Goal: Task Accomplishment & Management: Manage account settings

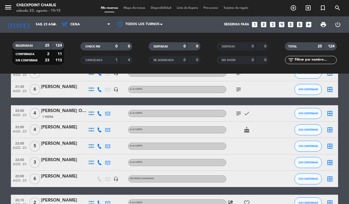
scroll to position [376, 0]
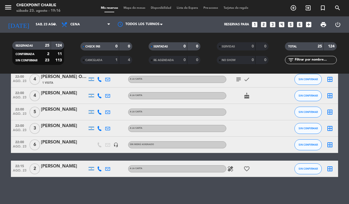
click at [55, 143] on div "[PERSON_NAME]" at bounding box center [64, 142] width 46 height 7
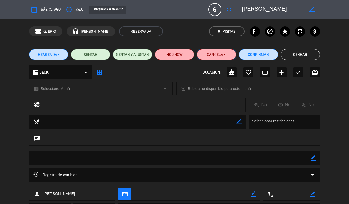
click at [216, 57] on button "Cancelar" at bounding box center [216, 54] width 39 height 11
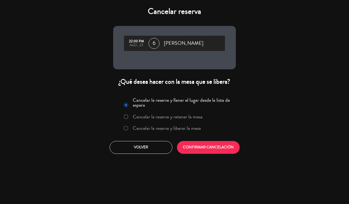
click at [165, 128] on label "Cancelar la reserva y liberar la mesa" at bounding box center [167, 128] width 68 height 5
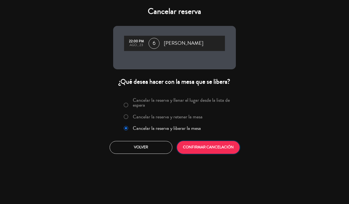
click at [200, 147] on button "CONFIRMAR CANCELACIÓN" at bounding box center [208, 147] width 63 height 13
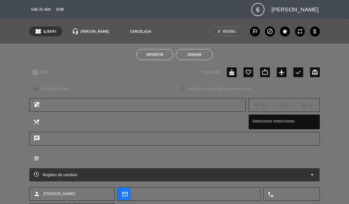
click at [199, 52] on button "Cerrar" at bounding box center [194, 54] width 37 height 11
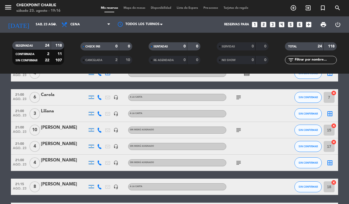
click at [1, 123] on bookings-row "20:15 ago. 23 4 [PERSON_NAME] A [PERSON_NAME] SIN CONFIRMAR 1 cancel 20:30 ago.…" at bounding box center [174, 162] width 349 height 438
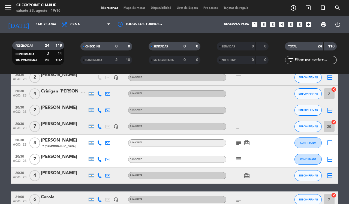
scroll to position [0, 0]
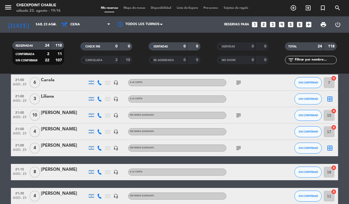
scroll to position [360, 0]
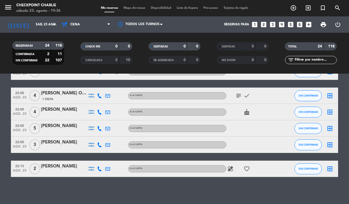
click at [133, 7] on span "Mapa de mesas" at bounding box center [134, 8] width 27 height 3
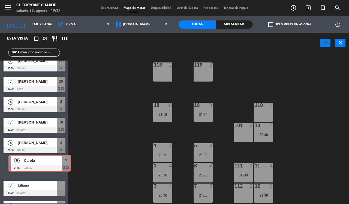
drag, startPoint x: 17, startPoint y: 170, endPoint x: 22, endPoint y: 167, distance: 6.1
click at [22, 167] on div "6 [PERSON_NAME] 21:00 SALON 7 chat 6 Carola 21:00 SALON 7 chat" at bounding box center [34, 167] width 68 height 22
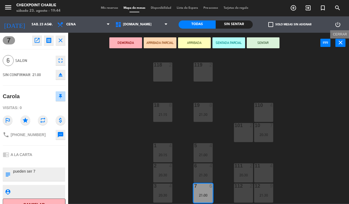
click at [340, 44] on icon "close" at bounding box center [340, 42] width 7 height 7
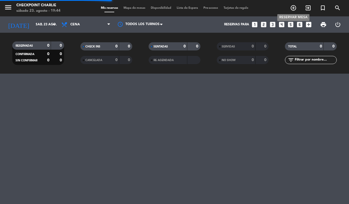
click at [294, 7] on icon "add_circle_outline" at bounding box center [293, 8] width 7 height 7
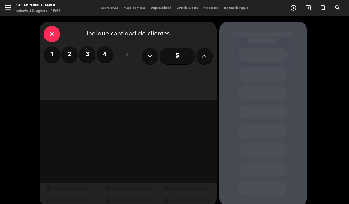
click at [109, 53] on label "4" at bounding box center [105, 54] width 16 height 16
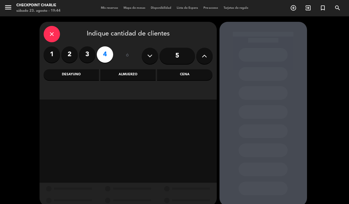
click at [134, 74] on div "Almuerzo" at bounding box center [127, 74] width 55 height 11
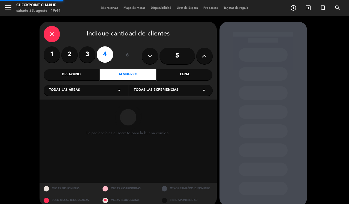
click at [85, 91] on div "Todas las áreas arrow_drop_down" at bounding box center [86, 90] width 84 height 11
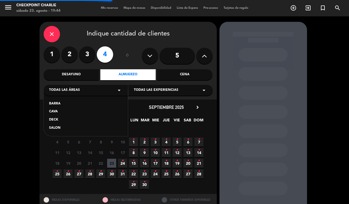
click at [58, 129] on div "SALON" at bounding box center [85, 127] width 73 height 5
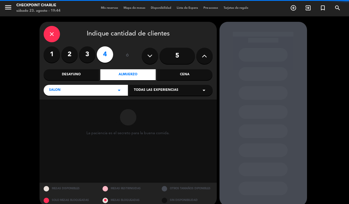
click at [148, 93] on div "Todas las experiencias arrow_drop_down" at bounding box center [170, 90] width 84 height 11
click at [147, 104] on div "A LA CARTA" at bounding box center [170, 103] width 73 height 5
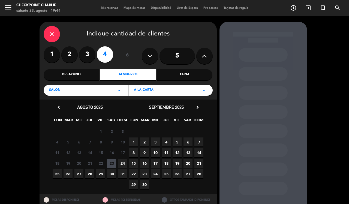
click at [122, 164] on span "24" at bounding box center [122, 163] width 9 height 9
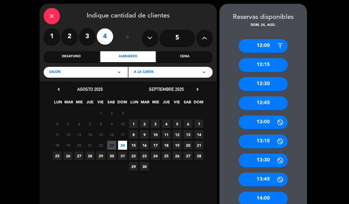
click at [266, 120] on div "13:00" at bounding box center [262, 122] width 49 height 14
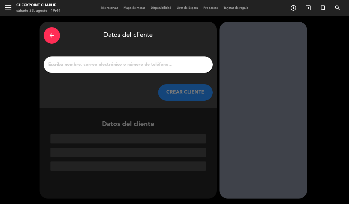
click at [144, 65] on input "1" at bounding box center [128, 65] width 161 height 8
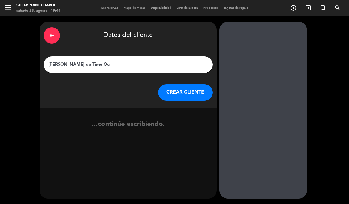
type input "[PERSON_NAME] de Time Out"
click at [192, 96] on button "CREAR CLIENTE" at bounding box center [185, 92] width 55 height 16
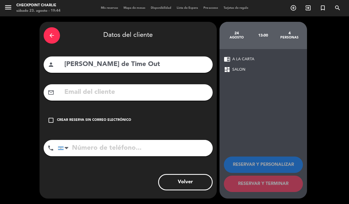
click at [110, 112] on div "check_box_outline_blank Crear reserva sin correo electrónico" at bounding box center [128, 120] width 169 height 16
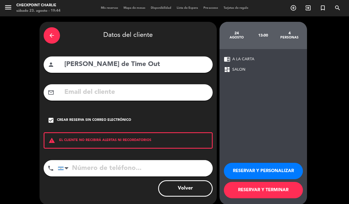
click at [278, 191] on button "RESERVAR Y TERMINAR" at bounding box center [263, 190] width 79 height 16
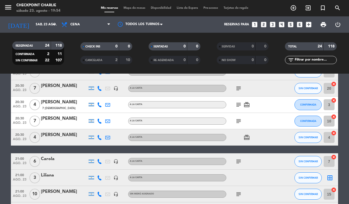
scroll to position [102, 0]
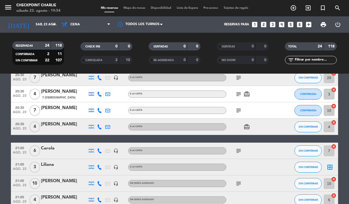
click at [241, 108] on icon "subject" at bounding box center [238, 110] width 7 height 7
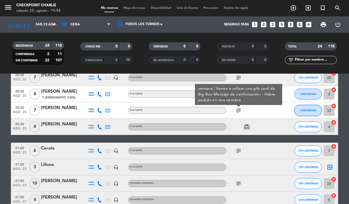
click at [315, 111] on span "CONFIRMADA" at bounding box center [308, 110] width 16 height 3
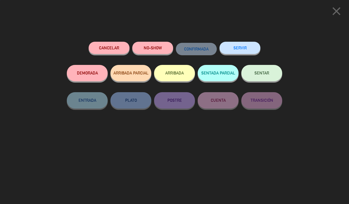
click at [266, 75] on span "SENTAR" at bounding box center [261, 73] width 15 height 5
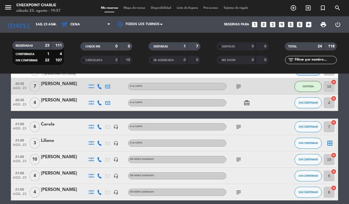
scroll to position [136, 0]
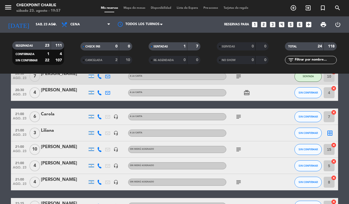
click at [333, 113] on icon "cancel" at bounding box center [333, 112] width 5 height 5
click at [136, 7] on span "Mapa de mesas" at bounding box center [134, 8] width 27 height 3
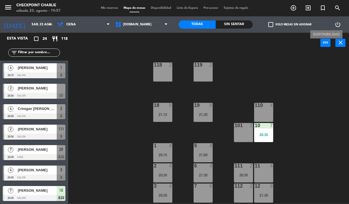
click at [326, 41] on icon "power_input" at bounding box center [325, 42] width 7 height 7
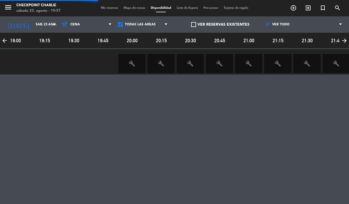
scroll to position [0, 118]
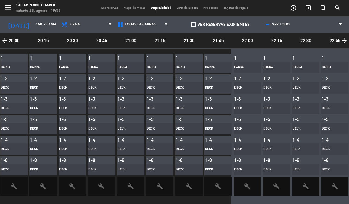
click at [132, 7] on span "Mapa de mesas" at bounding box center [134, 8] width 27 height 3
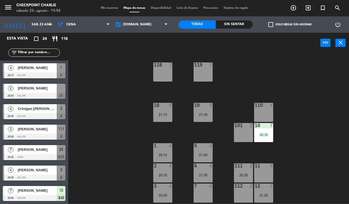
click at [126, 91] on div "119 2 118 2 19 8 21:30 18 8 21:15 110 4 10 7 20:30 101 2 1 4 20:15 5 4 21:00 11…" at bounding box center [210, 128] width 277 height 151
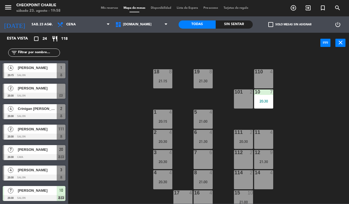
scroll to position [59, 0]
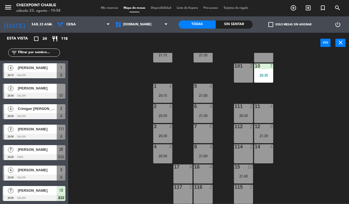
click at [122, 112] on div "119 2 118 2 19 8 21:30 18 8 21:15 110 4 10 7 20:30 101 2 1 4 20:15 5 4 21:00 11…" at bounding box center [210, 128] width 277 height 151
click at [5, 6] on icon "menu" at bounding box center [8, 7] width 8 height 8
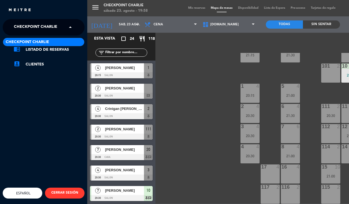
click at [68, 26] on span at bounding box center [71, 27] width 9 height 11
click at [175, 89] on div "menu Checkpoint [PERSON_NAME] 23. [PERSON_NAME] - 19:58 Mis reservas Mapa de me…" at bounding box center [261, 102] width 349 height 204
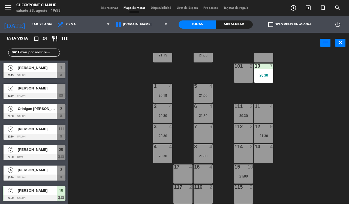
click at [149, 177] on div "119 2 118 2 19 8 21:30 18 8 21:15 110 4 10 7 20:30 101 2 1 4 20:15 5 4 21:00 11…" at bounding box center [210, 128] width 277 height 151
drag, startPoint x: 127, startPoint y: 177, endPoint x: 105, endPoint y: 189, distance: 24.6
click at [105, 189] on div "119 2 118 2 19 8 21:30 18 8 21:15 110 4 10 7 20:30 101 2 1 4 20:15 5 4 21:00 11…" at bounding box center [210, 128] width 277 height 151
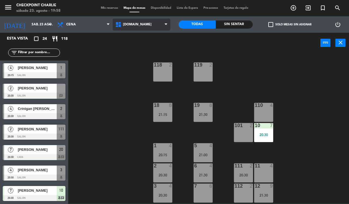
click at [154, 23] on span "[DOMAIN_NAME]" at bounding box center [142, 25] width 58 height 12
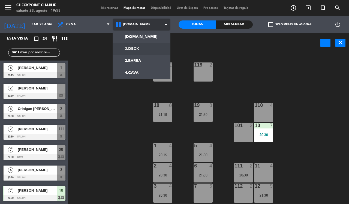
click at [136, 49] on ng-component "menu Checkpoint [PERSON_NAME] 23. [PERSON_NAME] - 19:58 Mis reservas Mapa de me…" at bounding box center [174, 102] width 349 height 204
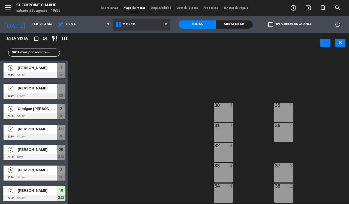
click at [134, 25] on span "2.DECK" at bounding box center [129, 25] width 12 height 4
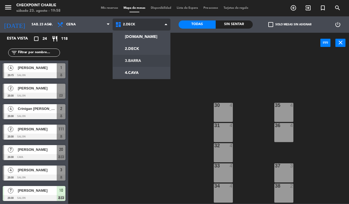
click at [141, 61] on ng-component "menu Checkpoint [PERSON_NAME] 23. [PERSON_NAME] - 19:58 Mis reservas Mapa de me…" at bounding box center [174, 102] width 349 height 204
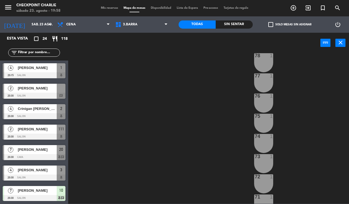
scroll to position [59, 0]
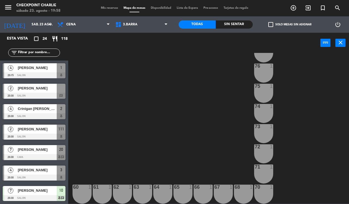
click at [89, 192] on div "60 1" at bounding box center [81, 194] width 19 height 19
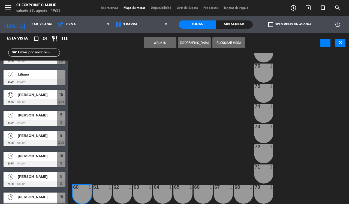
scroll to position [143, 0]
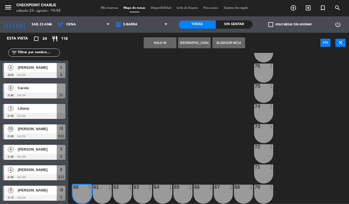
click at [28, 96] on div at bounding box center [34, 95] width 63 height 6
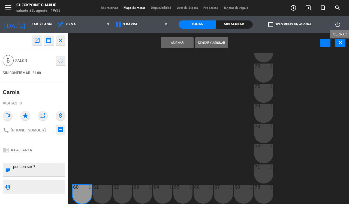
click at [337, 43] on icon "close" at bounding box center [340, 42] width 7 height 7
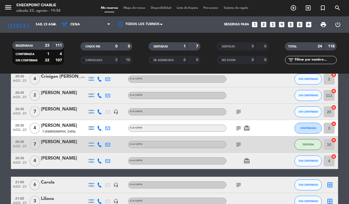
scroll to position [102, 0]
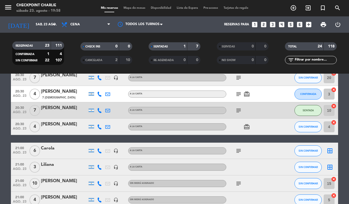
click at [53, 149] on div "Carola" at bounding box center [64, 148] width 46 height 7
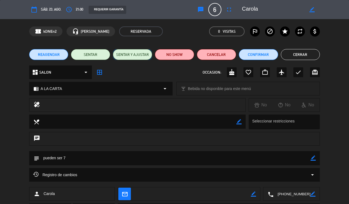
click at [132, 59] on button "SENTAR Y AJUSTAR" at bounding box center [132, 54] width 39 height 11
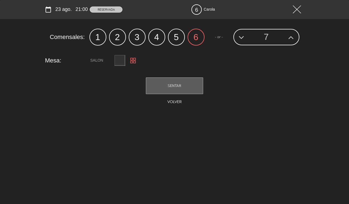
click at [266, 38] on input "7" at bounding box center [266, 36] width 34 height 15
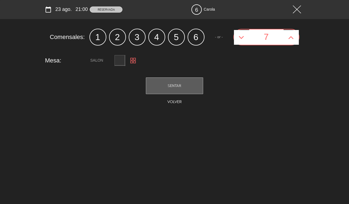
click at [120, 59] on input "text" at bounding box center [119, 60] width 11 height 11
click at [136, 59] on img at bounding box center [132, 60] width 5 height 5
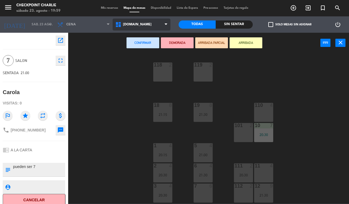
click at [156, 29] on span "[DOMAIN_NAME]" at bounding box center [142, 25] width 58 height 12
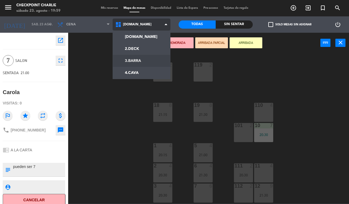
click at [142, 61] on ng-component "menu Checkpoint [PERSON_NAME] 23. [PERSON_NAME] - 19:59 Mis reservas Mapa de me…" at bounding box center [174, 102] width 349 height 204
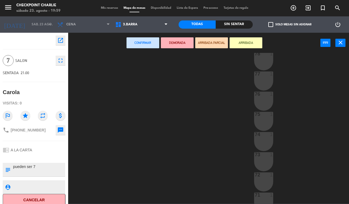
scroll to position [59, 0]
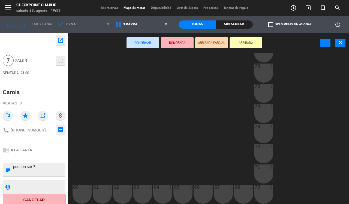
click at [78, 191] on div "60 1" at bounding box center [81, 194] width 19 height 19
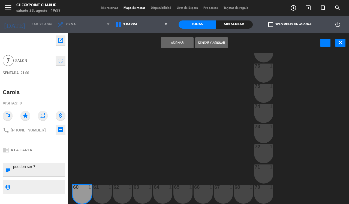
click at [208, 46] on button "Sentar y Asignar" at bounding box center [211, 42] width 33 height 11
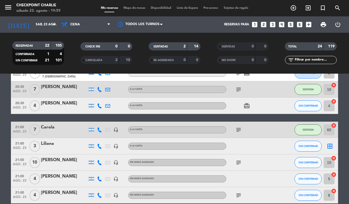
scroll to position [136, 0]
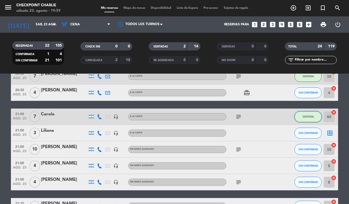
click at [308, 115] on span "SENTADA" at bounding box center [308, 116] width 11 height 3
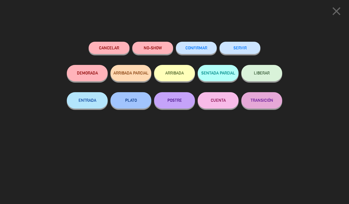
click at [262, 76] on button "LIBERAR" at bounding box center [261, 73] width 41 height 16
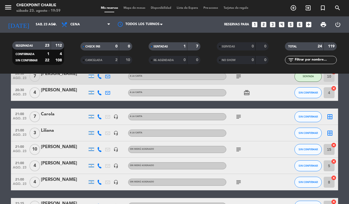
click at [329, 117] on icon "border_all" at bounding box center [329, 116] width 7 height 7
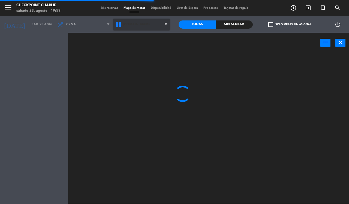
click at [143, 28] on span "[DOMAIN_NAME]" at bounding box center [142, 25] width 58 height 12
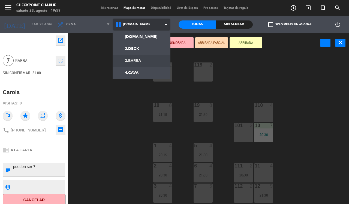
click at [145, 58] on ng-component "menu Checkpoint [PERSON_NAME] 23. [PERSON_NAME] - 19:59 Mis reservas Mapa de me…" at bounding box center [174, 102] width 349 height 204
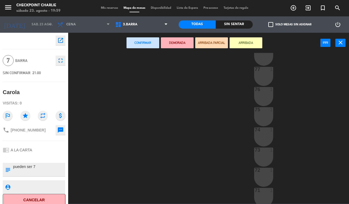
scroll to position [59, 0]
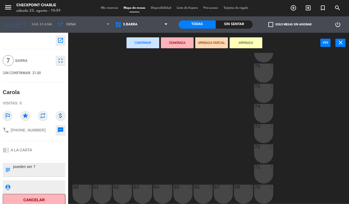
click at [80, 189] on div at bounding box center [82, 187] width 9 height 5
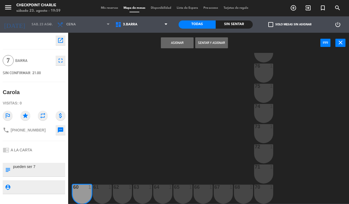
click at [180, 40] on button "Asignar" at bounding box center [177, 42] width 33 height 11
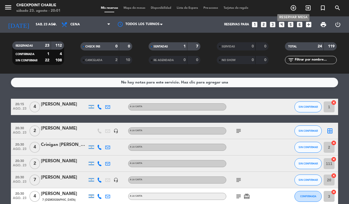
click at [297, 7] on span "add_circle_outline" at bounding box center [293, 7] width 15 height 9
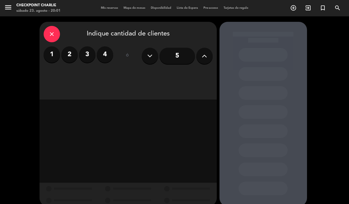
click at [61, 52] on div "1 2 3 4" at bounding box center [78, 54] width 69 height 16
click at [64, 54] on label "2" at bounding box center [69, 54] width 16 height 16
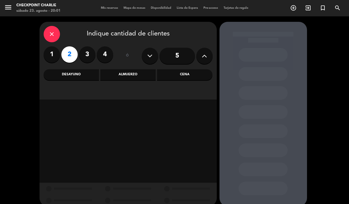
click at [180, 77] on div "Cena" at bounding box center [184, 74] width 55 height 11
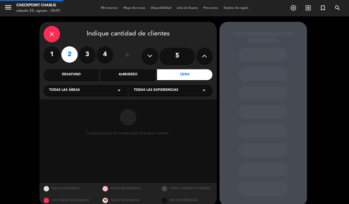
click at [89, 89] on div "Todas las áreas arrow_drop_down" at bounding box center [86, 90] width 84 height 11
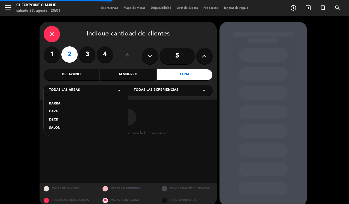
click at [61, 128] on div "SALON" at bounding box center [85, 127] width 73 height 5
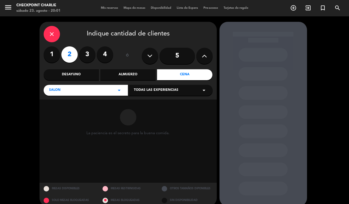
click at [149, 93] on div "Todas las experiencias arrow_drop_down" at bounding box center [170, 90] width 84 height 11
click at [142, 105] on div "A LA CARTA" at bounding box center [170, 103] width 73 height 5
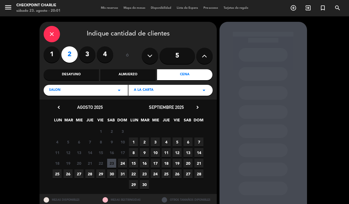
click at [113, 165] on span "23" at bounding box center [111, 163] width 9 height 9
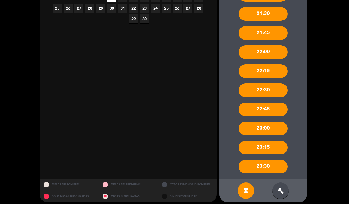
scroll to position [169, 0]
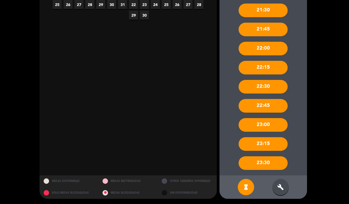
click at [285, 185] on div "build" at bounding box center [280, 187] width 16 height 16
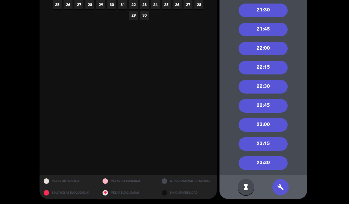
click at [275, 125] on div "23:00" at bounding box center [262, 125] width 49 height 14
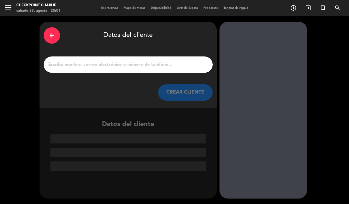
scroll to position [0, 0]
click at [152, 70] on div at bounding box center [128, 64] width 169 height 16
click at [172, 66] on input "1" at bounding box center [128, 65] width 161 height 8
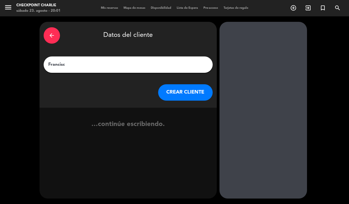
type input "[PERSON_NAME]"
click at [191, 89] on button "CREAR CLIENTE" at bounding box center [185, 92] width 55 height 16
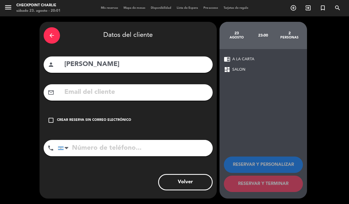
click at [103, 120] on div "Crear reserva sin correo electrónico" at bounding box center [94, 119] width 74 height 5
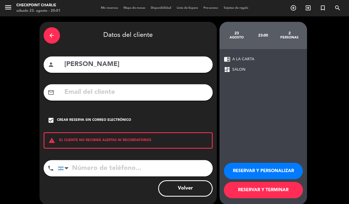
click at [149, 58] on div "person [PERSON_NAME]" at bounding box center [128, 64] width 169 height 16
click at [144, 62] on input "[PERSON_NAME]" at bounding box center [136, 64] width 145 height 11
type input "[PERSON_NAME]"
click at [280, 191] on button "RESERVAR Y TERMINAR" at bounding box center [263, 190] width 79 height 16
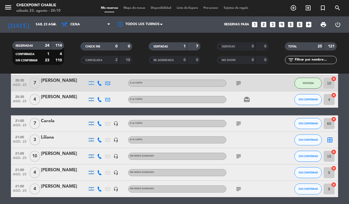
scroll to position [136, 0]
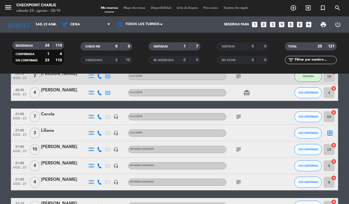
click at [59, 181] on div "[PERSON_NAME]" at bounding box center [64, 179] width 46 height 7
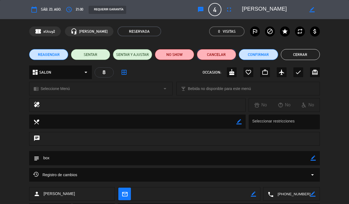
click at [202, 59] on button "Cancelar" at bounding box center [216, 54] width 39 height 11
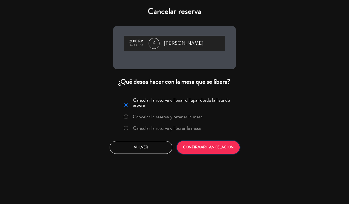
click at [214, 149] on button "CONFIRMAR CANCELACIÓN" at bounding box center [208, 147] width 63 height 13
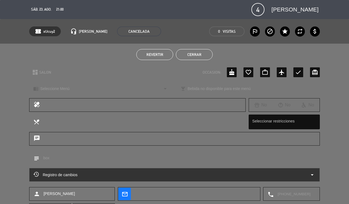
click at [185, 59] on button "Cerrar" at bounding box center [194, 54] width 37 height 11
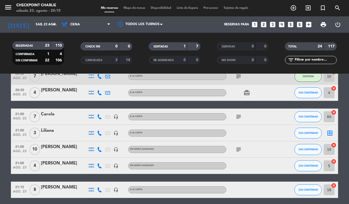
drag, startPoint x: 0, startPoint y: 157, endPoint x: 0, endPoint y: 152, distance: 4.9
click at [0, 155] on bookings-row "20:15 ago. 23 4 [PERSON_NAME] A [PERSON_NAME] SIN CONFIRMAR 1 cancel 20:30 ago.…" at bounding box center [174, 185] width 349 height 446
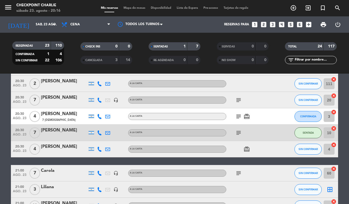
scroll to position [68, 0]
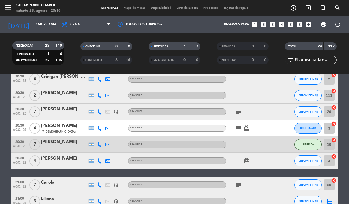
click at [48, 110] on div "[PERSON_NAME]" at bounding box center [64, 109] width 46 height 7
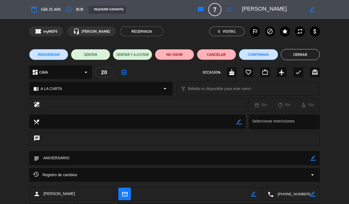
scroll to position [29, 0]
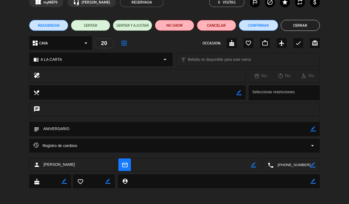
click at [307, 21] on button "Cerrar" at bounding box center [300, 25] width 39 height 11
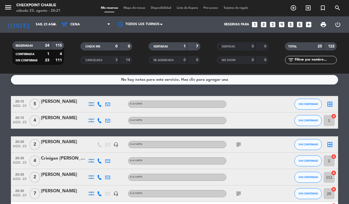
scroll to position [3, 0]
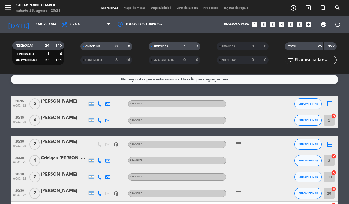
click at [331, 142] on icon "border_all" at bounding box center [329, 144] width 7 height 7
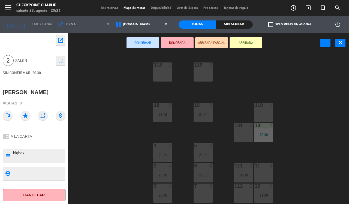
click at [262, 116] on div "110 4" at bounding box center [263, 112] width 19 height 19
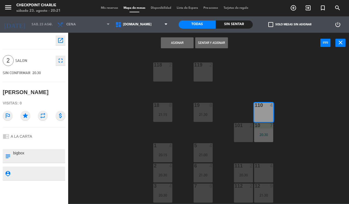
click at [199, 44] on button "Sentar y Asignar" at bounding box center [211, 42] width 33 height 11
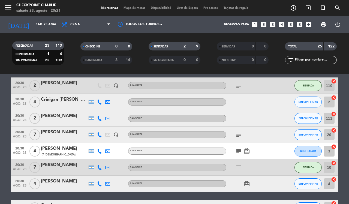
scroll to position [68, 0]
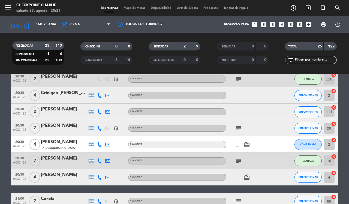
click at [333, 91] on icon "cancel" at bounding box center [333, 90] width 5 height 5
click at [335, 140] on icon "cancel" at bounding box center [333, 139] width 5 height 5
click at [329, 98] on icon "border_all" at bounding box center [329, 95] width 7 height 7
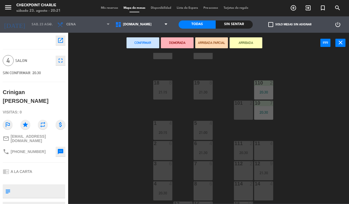
scroll to position [34, 0]
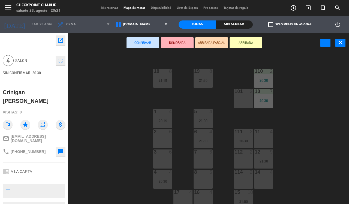
click at [156, 156] on div "3 6" at bounding box center [162, 158] width 19 height 19
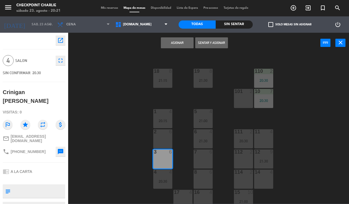
click at [183, 44] on button "Asignar" at bounding box center [177, 42] width 33 height 11
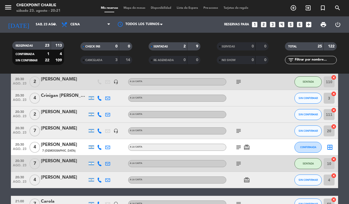
scroll to position [68, 0]
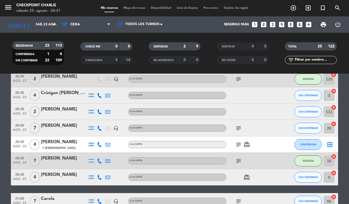
click at [330, 144] on icon "border_all" at bounding box center [329, 144] width 7 height 7
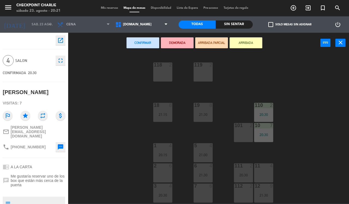
click at [162, 172] on div "2 6" at bounding box center [162, 172] width 19 height 19
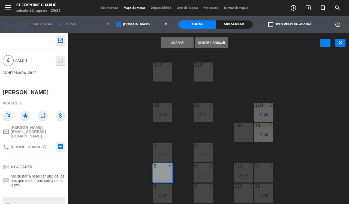
click at [183, 44] on button "Asignar" at bounding box center [177, 42] width 33 height 11
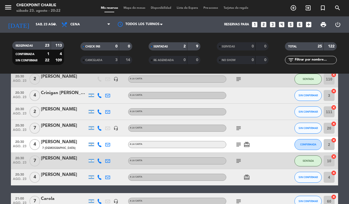
scroll to position [34, 0]
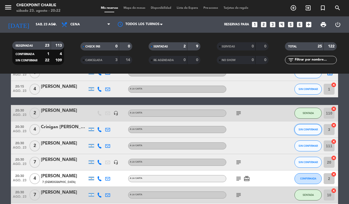
click at [309, 128] on span "SIN CONFIRMAR" at bounding box center [307, 129] width 19 height 3
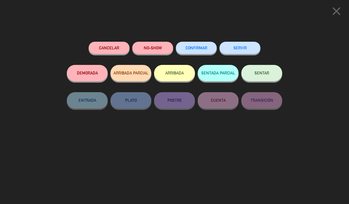
click at [247, 73] on button "SENTAR" at bounding box center [261, 73] width 41 height 16
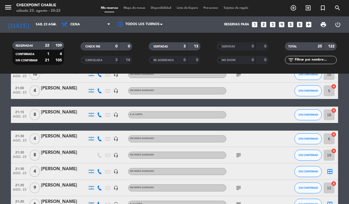
scroll to position [238, 0]
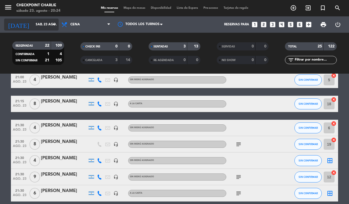
click at [43, 25] on input "sáb. 23 ago." at bounding box center [54, 24] width 43 height 9
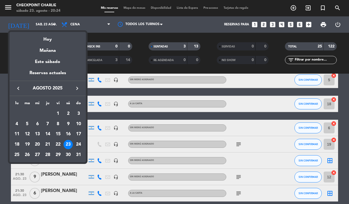
click at [76, 144] on div "24" at bounding box center [78, 144] width 9 height 9
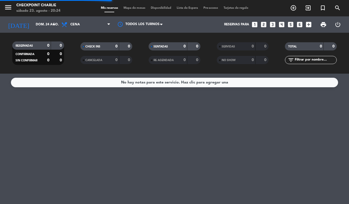
scroll to position [0, 0]
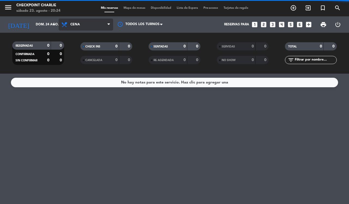
click at [78, 26] on span "Cena" at bounding box center [75, 25] width 10 height 4
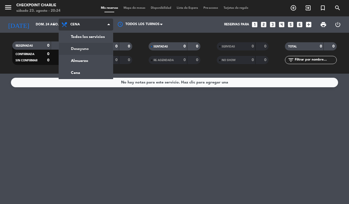
click at [86, 63] on div "menu Checkpoint [PERSON_NAME] 23. [PERSON_NAME] - 20:24 Mis reservas Mapa de me…" at bounding box center [174, 37] width 349 height 74
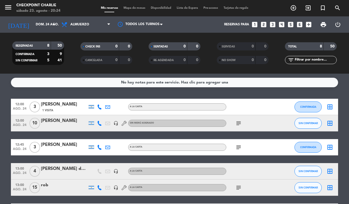
click at [0, 122] on bookings-row "12:00 ago. 24 3 [PERSON_NAME] 1 Visita A LA CARTA CONFIRMADA border_all 12:00 a…" at bounding box center [174, 179] width 349 height 161
click at [35, 25] on input "dom. 24 ago." at bounding box center [54, 24] width 43 height 9
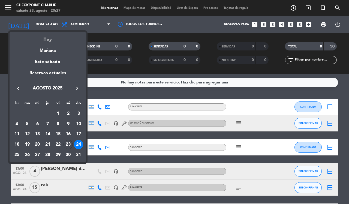
click at [44, 38] on div "Hoy" at bounding box center [48, 37] width 76 height 11
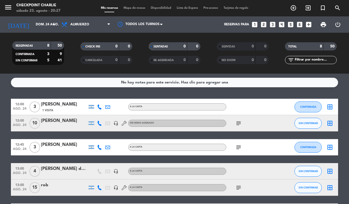
type input "sáb. 23 ago."
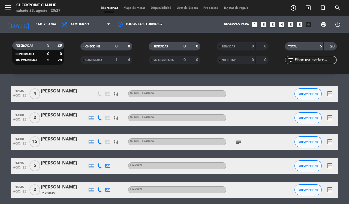
scroll to position [34, 0]
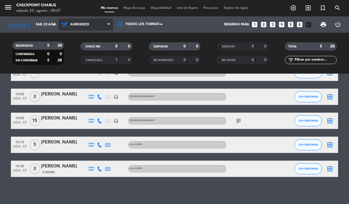
click at [96, 21] on span "Almuerzo" at bounding box center [86, 25] width 55 height 12
click at [89, 71] on div "menu Checkpoint [PERSON_NAME] 23. [PERSON_NAME] - 20:27 Mis reservas Mapa de me…" at bounding box center [174, 37] width 349 height 74
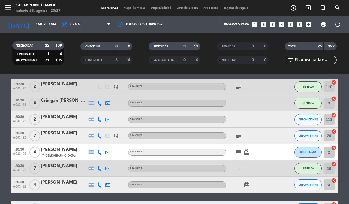
scroll to position [68, 0]
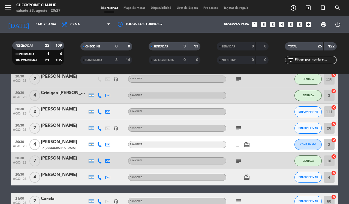
click at [333, 138] on icon "cancel" at bounding box center [333, 139] width 5 height 5
click at [328, 144] on icon "border_all" at bounding box center [329, 144] width 7 height 7
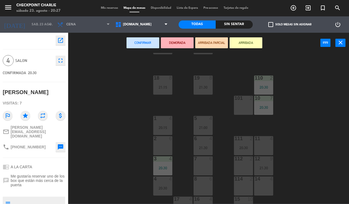
scroll to position [59, 0]
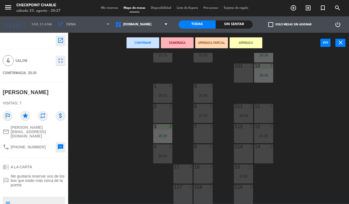
click at [214, 149] on div "119 2 118 2 19 8 21:30 18 8 21:15 110 2 20:30 10 7 20:30 101 2 1 4 20:15 5 4 21…" at bounding box center [210, 128] width 277 height 151
click at [212, 150] on div "8 6" at bounding box center [203, 153] width 19 height 19
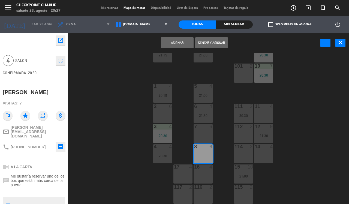
click at [208, 44] on button "Sentar y Asignar" at bounding box center [211, 42] width 33 height 11
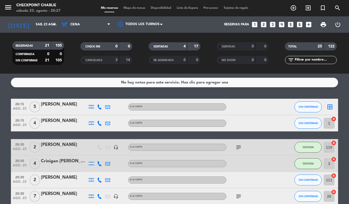
click at [62, 109] on div at bounding box center [64, 110] width 46 height 4
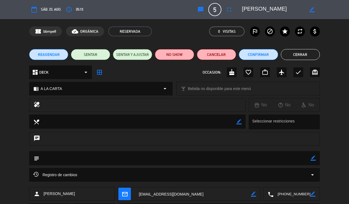
click at [295, 54] on button "Cerrar" at bounding box center [300, 54] width 39 height 11
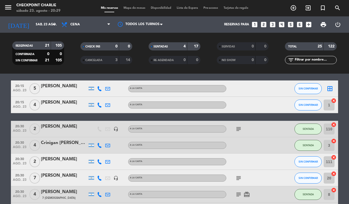
scroll to position [19, 0]
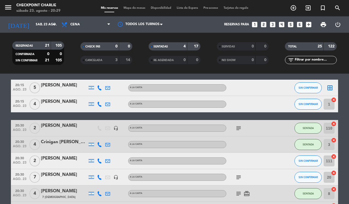
click at [331, 88] on icon "border_all" at bounding box center [329, 87] width 7 height 7
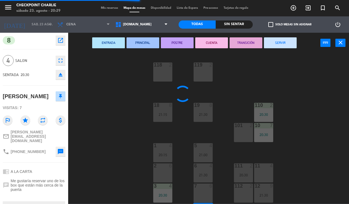
scroll to position [29, 0]
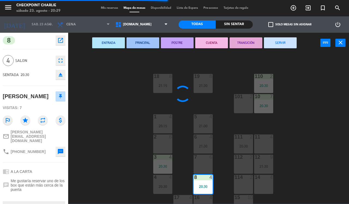
click at [210, 169] on div "7 6" at bounding box center [203, 164] width 19 height 19
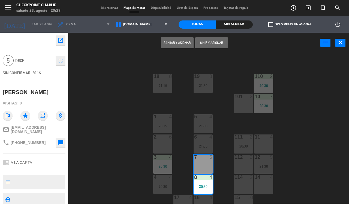
click at [199, 185] on div "20:30" at bounding box center [203, 187] width 19 height 4
click at [222, 38] on button "Sentar y Asignar" at bounding box center [211, 42] width 33 height 11
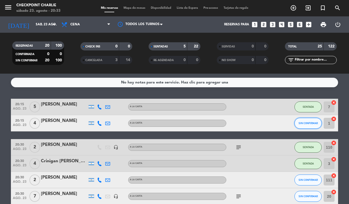
click at [310, 123] on span "SIN CONFIRMAR" at bounding box center [307, 123] width 19 height 3
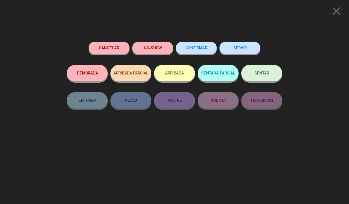
click at [262, 78] on button "SENTAR" at bounding box center [261, 73] width 41 height 16
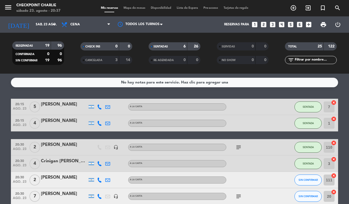
click at [297, 5] on icon "exit_to_app" at bounding box center [293, 8] width 7 height 7
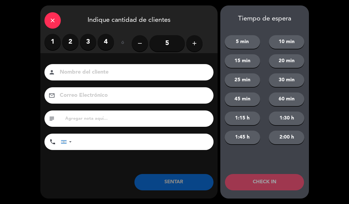
click at [86, 43] on label "3" at bounding box center [88, 42] width 16 height 16
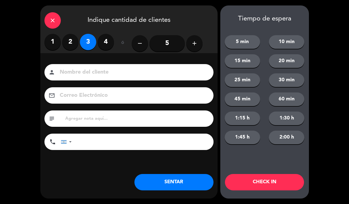
click at [170, 176] on button "SENTAR" at bounding box center [173, 182] width 79 height 16
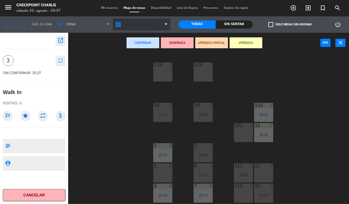
click at [155, 28] on span "[DOMAIN_NAME]" at bounding box center [142, 25] width 58 height 12
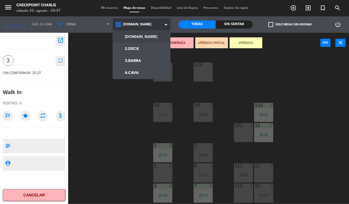
click at [152, 69] on ng-component "menu Checkpoint [PERSON_NAME] 23. [PERSON_NAME] - 20:37 Mis reservas Mapa de me…" at bounding box center [174, 102] width 349 height 204
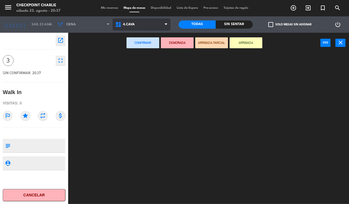
click at [149, 22] on span "4.CAVA" at bounding box center [142, 25] width 58 height 12
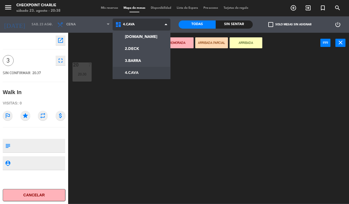
click at [149, 59] on ng-component "menu Checkpoint [PERSON_NAME] 23. [PERSON_NAME] - 20:38 Mis reservas Mapa de me…" at bounding box center [174, 102] width 349 height 204
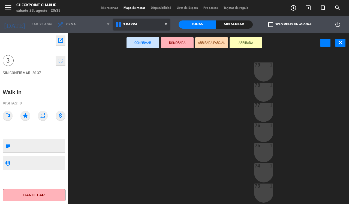
scroll to position [59, 0]
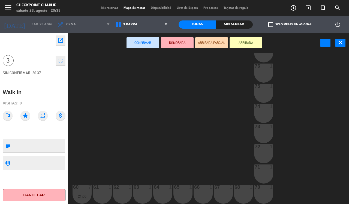
click at [99, 191] on div "61 1" at bounding box center [102, 194] width 19 height 19
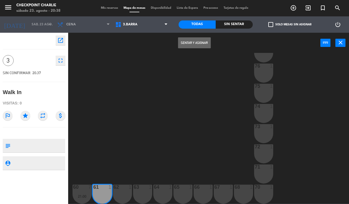
click at [207, 42] on button "Sentar y Asignar" at bounding box center [194, 42] width 33 height 11
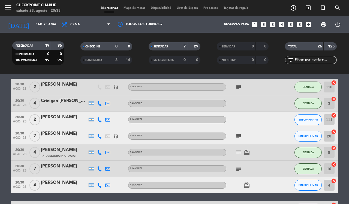
scroll to position [61, 0]
click at [311, 135] on span "SIN CONFIRMAR" at bounding box center [307, 135] width 19 height 3
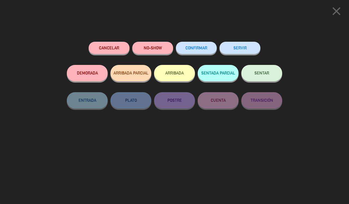
click at [264, 74] on span "SENTAR" at bounding box center [261, 73] width 15 height 5
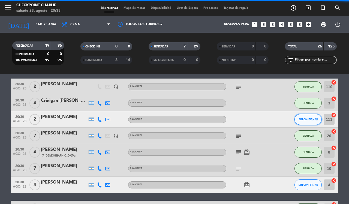
click at [309, 119] on span "SIN CONFIRMAR" at bounding box center [307, 119] width 19 height 3
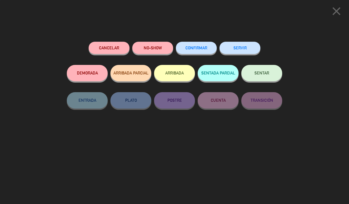
scroll to position [408, 0]
click at [265, 68] on button "SENTAR" at bounding box center [261, 73] width 41 height 16
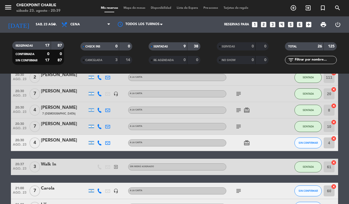
scroll to position [100, 0]
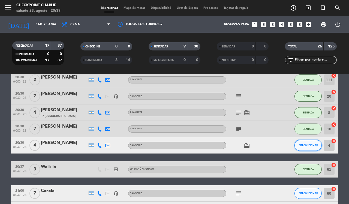
click at [304, 145] on span "SIN CONFIRMAR" at bounding box center [307, 145] width 19 height 3
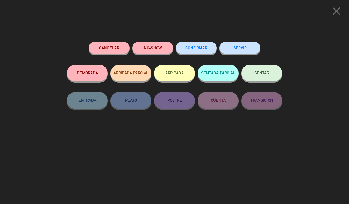
click at [268, 75] on span "SENTAR" at bounding box center [261, 73] width 15 height 5
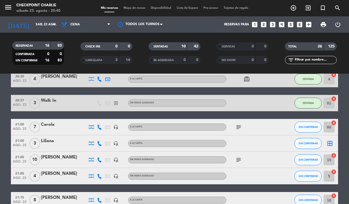
scroll to position [134, 0]
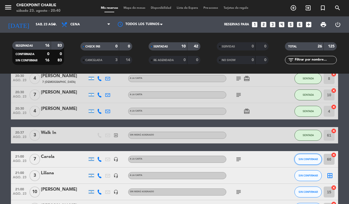
click at [310, 159] on span "SIN CONFIRMAR" at bounding box center [307, 159] width 19 height 3
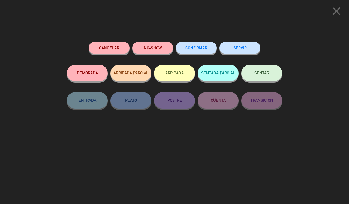
click at [267, 74] on span "SENTAR" at bounding box center [261, 73] width 15 height 5
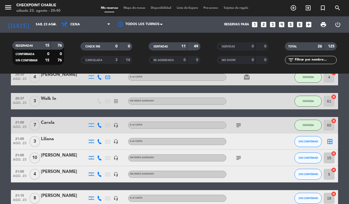
scroll to position [202, 0]
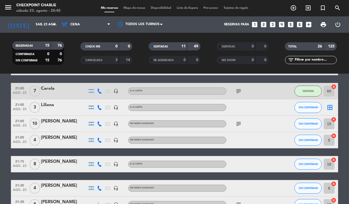
click at [240, 123] on icon "subject" at bounding box center [238, 123] width 7 height 7
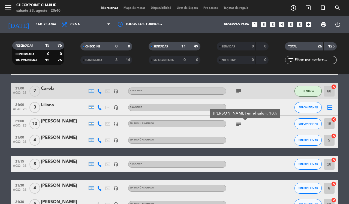
click at [240, 123] on icon "subject" at bounding box center [238, 123] width 7 height 7
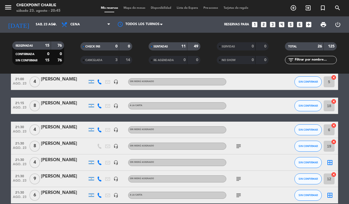
scroll to position [273, 0]
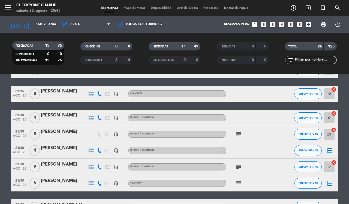
click at [329, 148] on icon "border_all" at bounding box center [329, 150] width 7 height 7
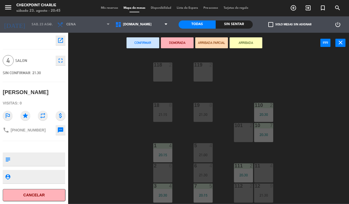
click at [164, 174] on div "2 6" at bounding box center [162, 172] width 19 height 19
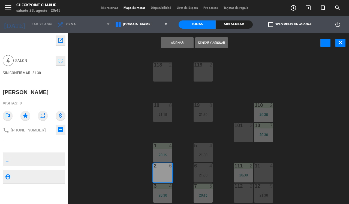
click at [176, 46] on button "Asignar" at bounding box center [177, 42] width 33 height 11
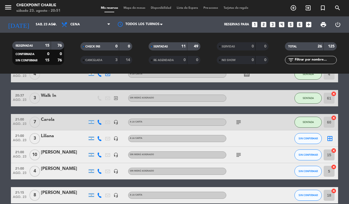
scroll to position [204, 0]
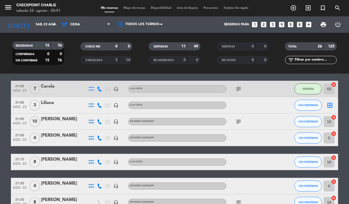
click at [326, 103] on icon "border_all" at bounding box center [329, 105] width 7 height 7
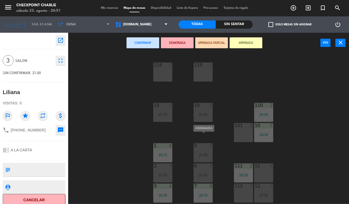
scroll to position [59, 0]
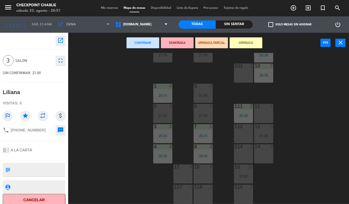
click at [181, 179] on div "17 4" at bounding box center [182, 173] width 19 height 19
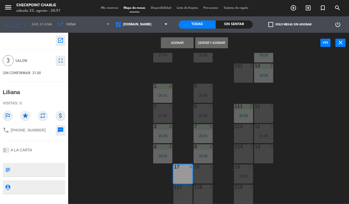
click at [202, 41] on button "Sentar y Asignar" at bounding box center [211, 42] width 33 height 11
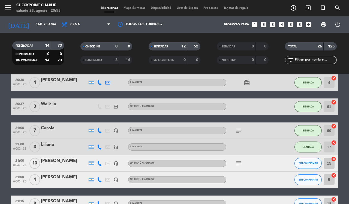
scroll to position [197, 0]
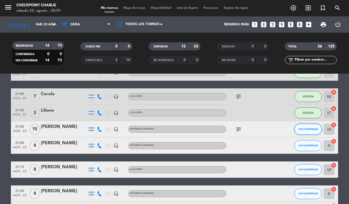
click at [308, 130] on span "SIN CONFIRMAR" at bounding box center [307, 129] width 19 height 3
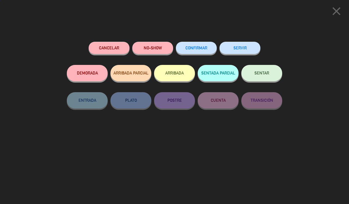
click at [273, 72] on button "SENTAR" at bounding box center [261, 73] width 41 height 16
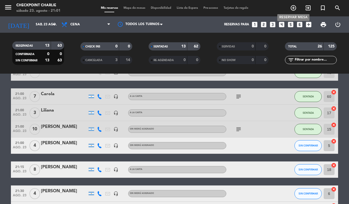
click at [292, 10] on icon "add_circle_outline" at bounding box center [293, 8] width 7 height 7
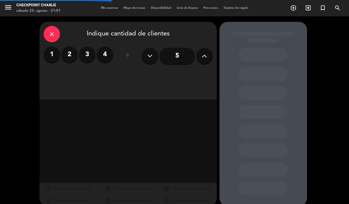
click at [112, 55] on label "4" at bounding box center [105, 54] width 16 height 16
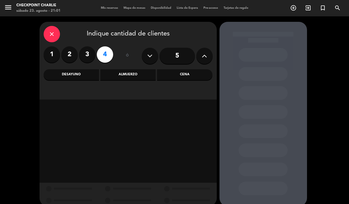
click at [143, 74] on div "Almuerzo" at bounding box center [127, 74] width 55 height 11
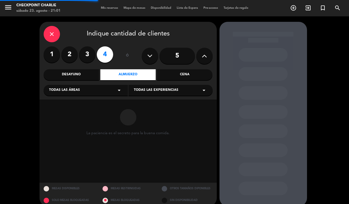
click at [112, 90] on div "Todas las áreas arrow_drop_down" at bounding box center [86, 90] width 84 height 11
click at [74, 127] on div "SALON" at bounding box center [85, 127] width 73 height 5
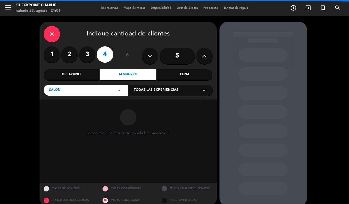
click at [185, 90] on div "Todas las experiencias arrow_drop_down" at bounding box center [170, 90] width 84 height 11
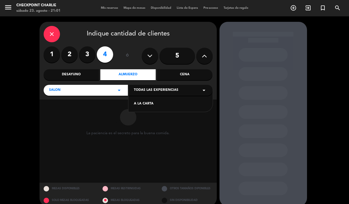
click at [149, 103] on div "A LA CARTA" at bounding box center [170, 103] width 73 height 5
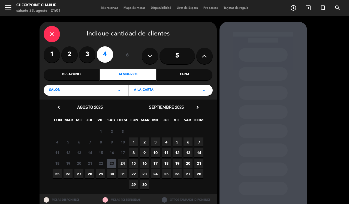
click at [111, 161] on span "23" at bounding box center [111, 163] width 9 height 9
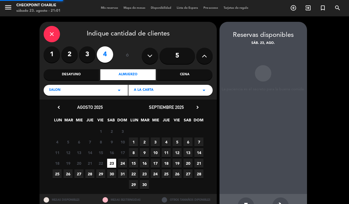
scroll to position [18, 0]
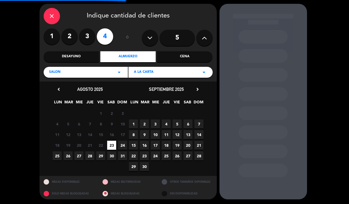
click at [124, 144] on span "24" at bounding box center [122, 145] width 9 height 9
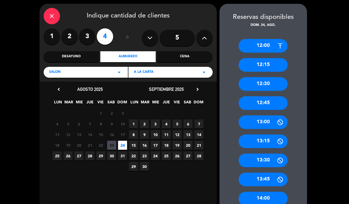
click at [272, 86] on div "12:30" at bounding box center [262, 84] width 49 height 14
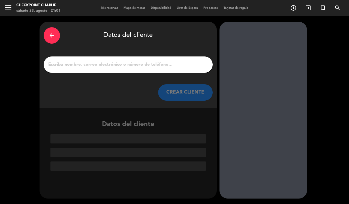
click at [152, 62] on input "1" at bounding box center [128, 65] width 161 height 8
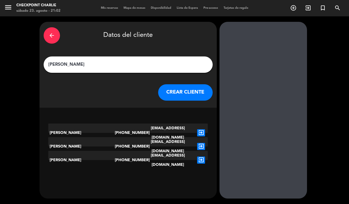
click at [149, 64] on input "[PERSON_NAME]" at bounding box center [128, 65] width 161 height 8
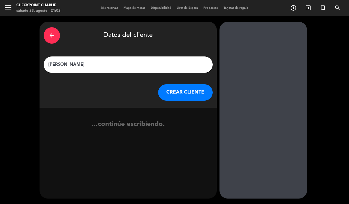
type input "[PERSON_NAME]"
click at [175, 88] on button "CREAR CLIENTE" at bounding box center [185, 92] width 55 height 16
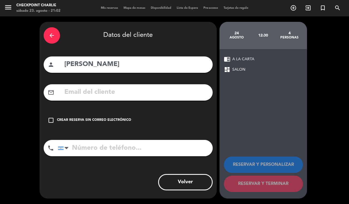
click at [81, 119] on div "Crear reserva sin correo electrónico" at bounding box center [94, 119] width 74 height 5
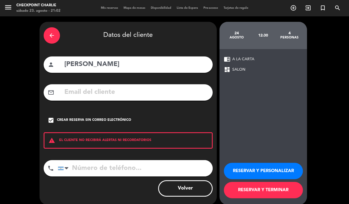
click at [104, 167] on input "tel" at bounding box center [135, 168] width 155 height 16
type input "1157969019"
click at [282, 193] on button "RESERVAR Y TERMINAR" at bounding box center [263, 190] width 79 height 16
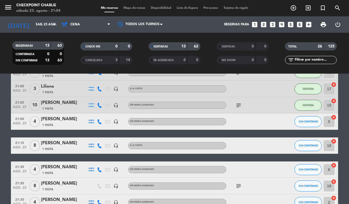
scroll to position [204, 0]
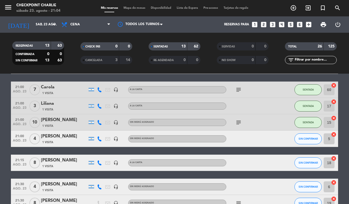
click at [334, 86] on icon "cancel" at bounding box center [333, 85] width 5 height 5
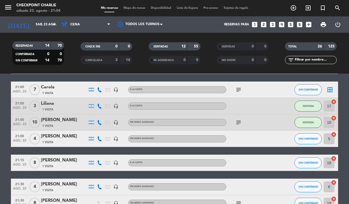
click at [333, 134] on icon "cancel" at bounding box center [333, 134] width 5 height 5
click at [331, 89] on icon "border_all" at bounding box center [329, 89] width 7 height 7
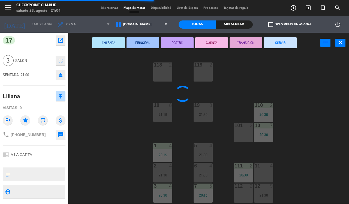
type textarea "pueden ser 7"
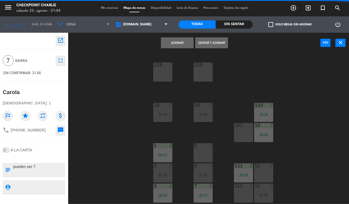
click at [207, 151] on div "5 6" at bounding box center [203, 152] width 19 height 19
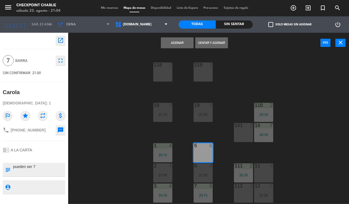
click at [208, 45] on button "Sentar y Asignar" at bounding box center [211, 42] width 33 height 11
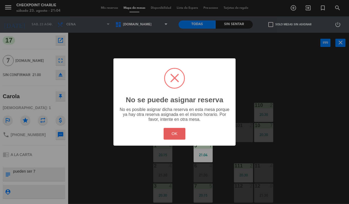
click at [171, 130] on button "OK" at bounding box center [175, 134] width 22 height 12
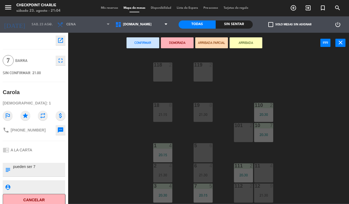
click at [210, 143] on div "6" at bounding box center [210, 145] width 3 height 5
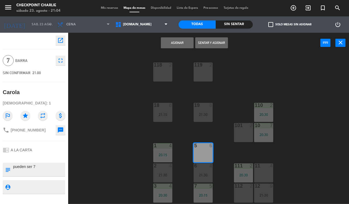
click at [218, 43] on button "Sentar y Asignar" at bounding box center [211, 42] width 33 height 11
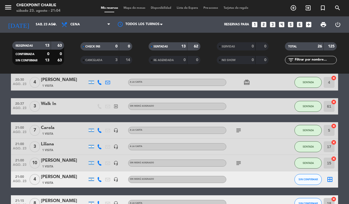
scroll to position [170, 0]
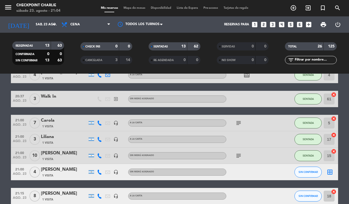
click at [331, 171] on icon "border_all" at bounding box center [329, 172] width 7 height 7
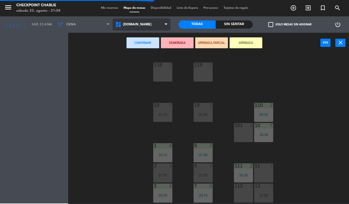
click at [123, 27] on span "[DOMAIN_NAME]" at bounding box center [142, 25] width 58 height 12
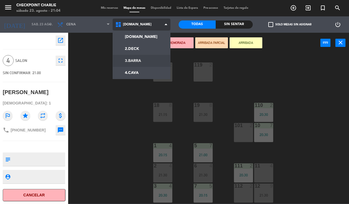
click at [132, 59] on ng-component "menu Checkpoint [PERSON_NAME] 23. [PERSON_NAME] - 21:04 Mis reservas Mapa de me…" at bounding box center [174, 102] width 349 height 204
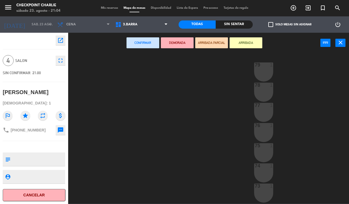
scroll to position [59, 0]
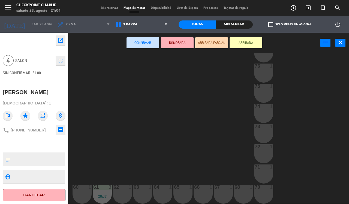
drag, startPoint x: 81, startPoint y: 193, endPoint x: 96, endPoint y: 174, distance: 23.6
click at [81, 192] on div "60 1" at bounding box center [81, 194] width 19 height 19
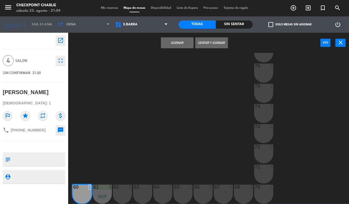
click at [199, 41] on button "Sentar y Asignar" at bounding box center [211, 42] width 33 height 11
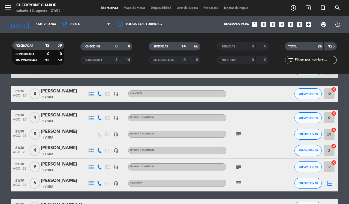
scroll to position [238, 0]
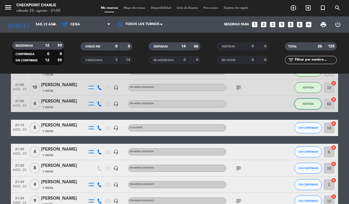
click at [298, 105] on button "SENTADA" at bounding box center [307, 103] width 27 height 11
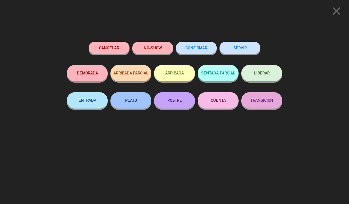
click at [270, 75] on button "LIBERAR" at bounding box center [261, 73] width 41 height 16
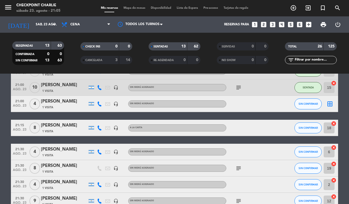
click at [330, 105] on icon "border_all" at bounding box center [329, 104] width 7 height 7
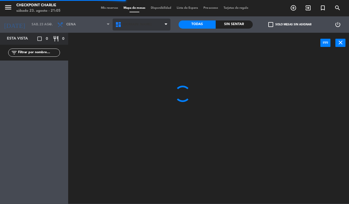
click at [136, 28] on span "[DOMAIN_NAME]" at bounding box center [142, 25] width 58 height 12
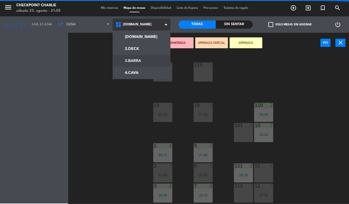
click at [129, 58] on ng-component "menu Checkpoint [PERSON_NAME] 23. [PERSON_NAME] - 21:05 Mis reservas Mapa de me…" at bounding box center [174, 102] width 349 height 204
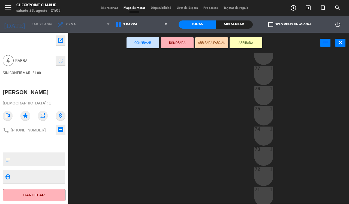
scroll to position [59, 0]
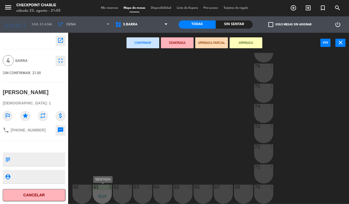
click at [89, 188] on div "61" at bounding box center [93, 187] width 9 height 5
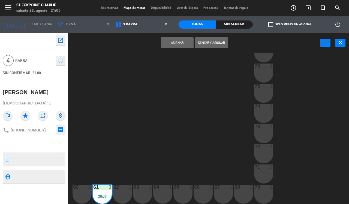
click at [83, 189] on div "60 1" at bounding box center [81, 187] width 19 height 5
click at [100, 190] on div "61 3 20:37" at bounding box center [102, 194] width 19 height 19
click at [184, 42] on button "Asignar" at bounding box center [177, 42] width 33 height 11
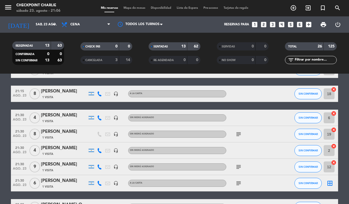
scroll to position [204, 0]
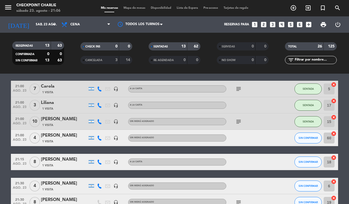
click at [332, 102] on icon "cancel" at bounding box center [333, 100] width 5 height 5
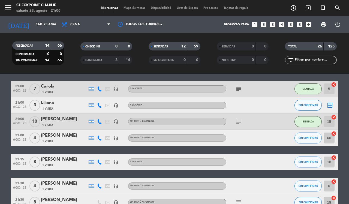
click at [329, 106] on icon "border_all" at bounding box center [329, 105] width 7 height 7
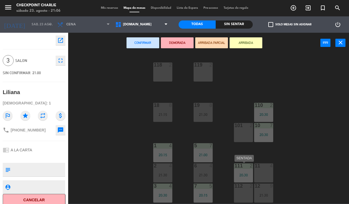
click at [256, 165] on div "2" at bounding box center [252, 165] width 9 height 5
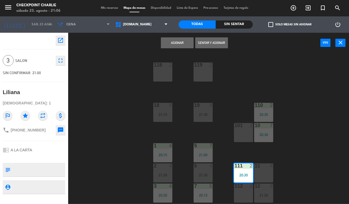
click at [271, 173] on div "11 4" at bounding box center [263, 172] width 19 height 19
click at [244, 176] on div "20:30" at bounding box center [243, 175] width 19 height 4
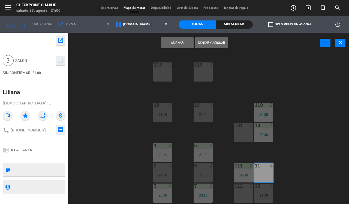
click at [210, 46] on button "Sentar y Asignar" at bounding box center [211, 42] width 33 height 11
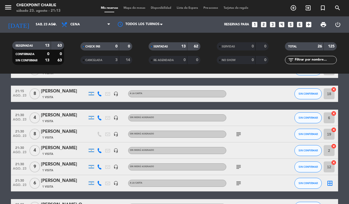
scroll to position [307, 0]
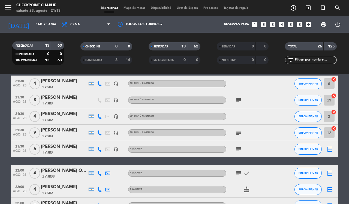
click at [238, 147] on icon "subject" at bounding box center [238, 149] width 7 height 7
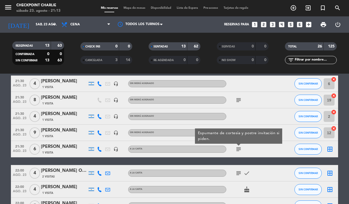
click at [238, 147] on icon "subject" at bounding box center [238, 149] width 7 height 7
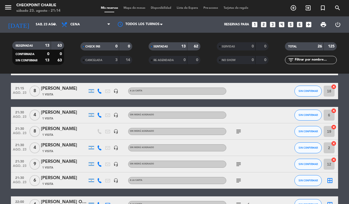
scroll to position [238, 0]
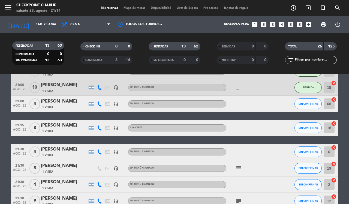
click at [335, 99] on icon "cancel" at bounding box center [333, 99] width 5 height 5
click at [327, 105] on icon "border_all" at bounding box center [329, 104] width 7 height 7
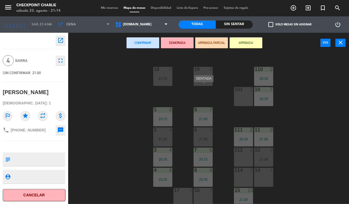
scroll to position [59, 0]
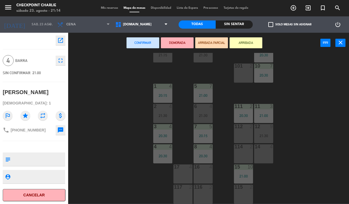
click at [178, 176] on div "17 4" at bounding box center [182, 173] width 19 height 19
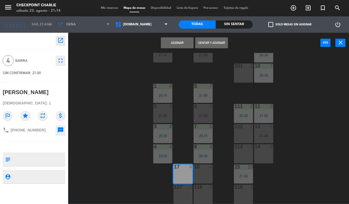
click at [215, 46] on button "Sentar y Asignar" at bounding box center [211, 42] width 33 height 11
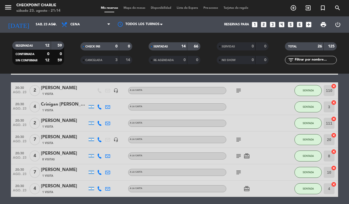
scroll to position [68, 0]
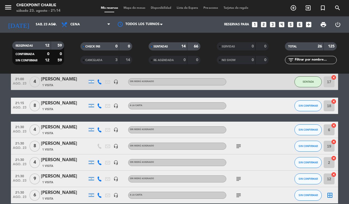
scroll to position [273, 0]
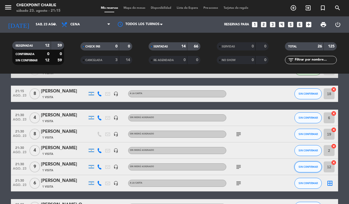
click at [297, 164] on button "SIN CONFIRMAR" at bounding box center [307, 166] width 27 height 11
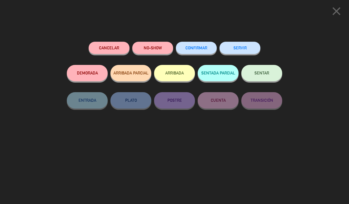
click at [220, 72] on button "SENTADA PARCIAL" at bounding box center [218, 73] width 41 height 16
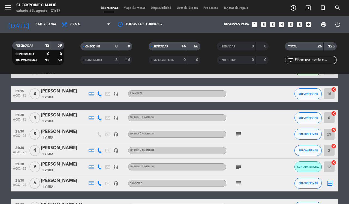
click at [333, 90] on icon "cancel" at bounding box center [333, 89] width 5 height 5
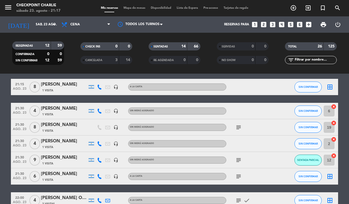
scroll to position [272, 0]
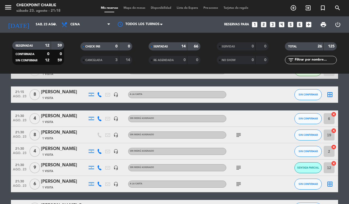
click at [332, 184] on icon "border_all" at bounding box center [329, 184] width 7 height 7
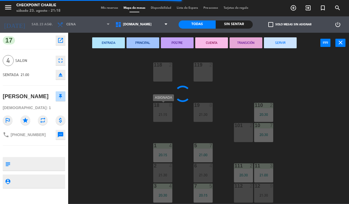
type textarea "Espumante de cortesía y postre invitación si piden."
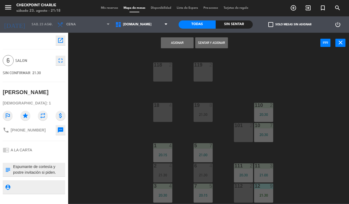
click at [167, 112] on div "18 4" at bounding box center [162, 112] width 19 height 19
click at [180, 43] on button "Asignar" at bounding box center [177, 42] width 33 height 11
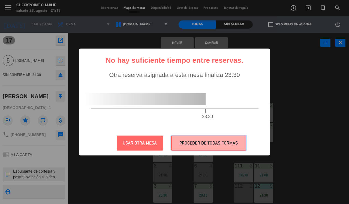
click at [185, 141] on button "PROCEDER DE TODAS FORMAS" at bounding box center [208, 142] width 75 height 15
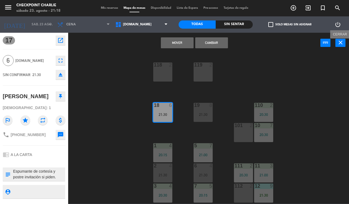
click at [340, 41] on icon "close" at bounding box center [340, 42] width 7 height 7
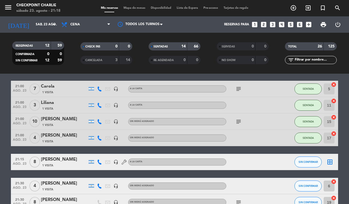
scroll to position [238, 0]
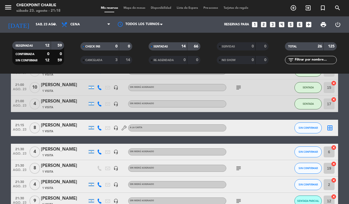
click at [331, 126] on icon "border_all" at bounding box center [329, 128] width 7 height 7
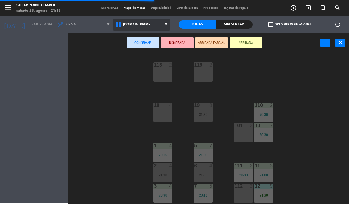
click at [150, 30] on span "[DOMAIN_NAME]" at bounding box center [142, 25] width 58 height 12
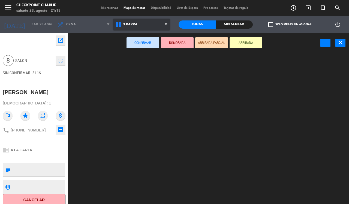
click at [138, 64] on ng-component "menu Checkpoint [PERSON_NAME] 23. [PERSON_NAME] - 21:18 Mis reservas Mapa de me…" at bounding box center [174, 102] width 349 height 204
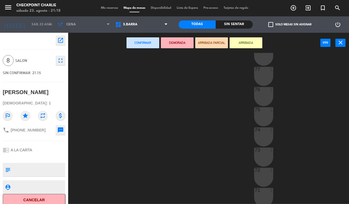
scroll to position [59, 0]
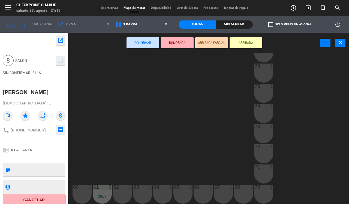
click at [84, 186] on div at bounding box center [82, 187] width 9 height 5
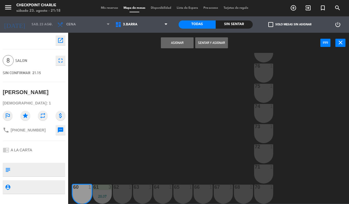
click at [186, 40] on button "Asignar" at bounding box center [177, 42] width 33 height 11
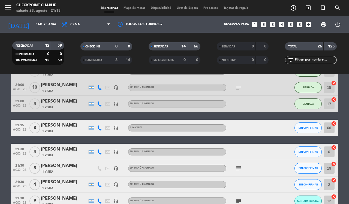
scroll to position [273, 0]
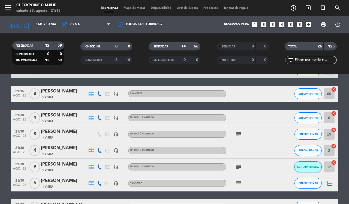
click at [306, 164] on button "SENTADA PARCIAL" at bounding box center [307, 166] width 27 height 11
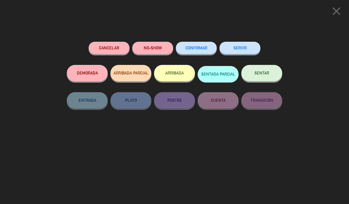
click at [261, 74] on span "SENTAR" at bounding box center [261, 73] width 15 height 5
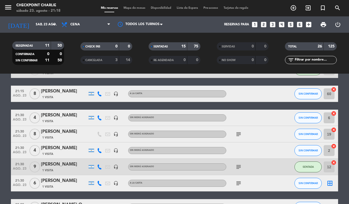
click at [346, 161] on bookings-row "20:15 ago. 23 5 [PERSON_NAME] 1 Visita A LA CARTA SENTADA 7 cancel 20:15 ago. 2…" at bounding box center [174, 69] width 349 height 486
click at [108, 60] on div "3" at bounding box center [112, 60] width 11 height 6
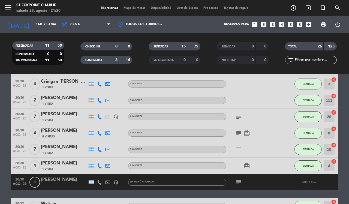
scroll to position [0, 0]
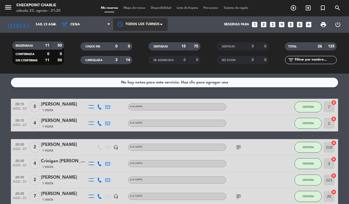
click at [136, 22] on div at bounding box center [140, 24] width 55 height 12
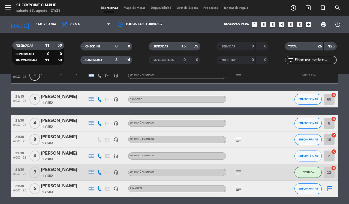
scroll to position [307, 0]
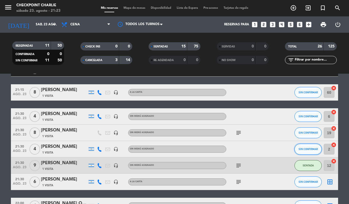
click at [314, 146] on button "SIN CONFIRMAR" at bounding box center [307, 149] width 27 height 11
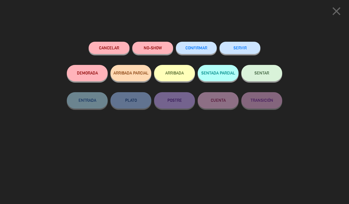
click at [266, 77] on button "SENTAR" at bounding box center [261, 73] width 41 height 16
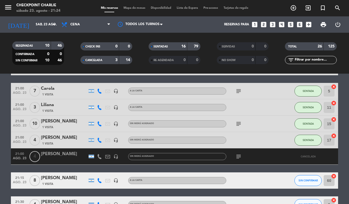
scroll to position [253, 0]
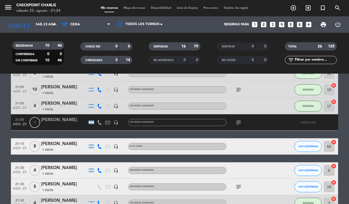
click at [333, 142] on icon "cancel" at bounding box center [333, 141] width 5 height 5
click at [329, 145] on icon "border_all" at bounding box center [329, 146] width 7 height 7
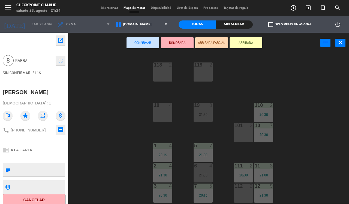
click at [158, 72] on div "118 2" at bounding box center [162, 71] width 19 height 19
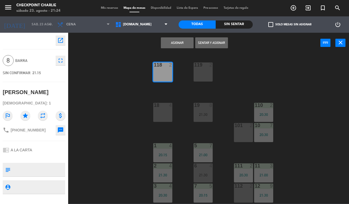
click at [164, 112] on div "18 4" at bounding box center [162, 112] width 19 height 19
click at [162, 71] on div "118 2" at bounding box center [162, 71] width 19 height 19
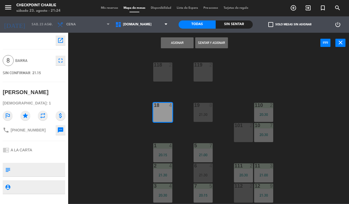
click at [205, 43] on button "Sentar y Asignar" at bounding box center [211, 42] width 33 height 11
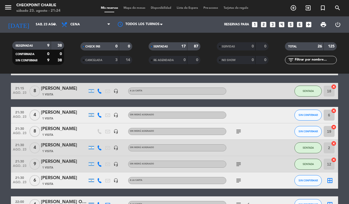
scroll to position [273, 0]
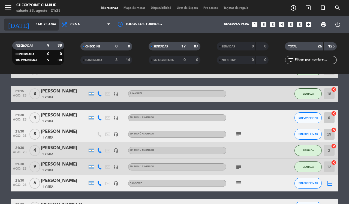
click at [46, 24] on input "sáb. 23 ago." at bounding box center [54, 24] width 43 height 9
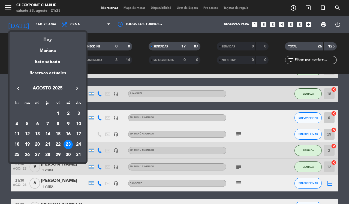
click at [264, 83] on div at bounding box center [174, 102] width 349 height 204
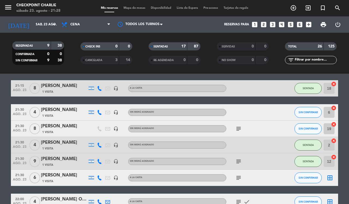
scroll to position [280, 0]
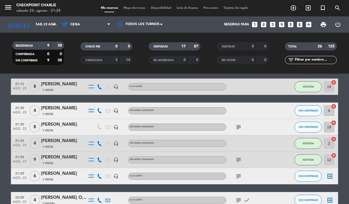
click at [334, 106] on icon "cancel" at bounding box center [333, 106] width 5 height 5
click at [330, 113] on icon "border_all" at bounding box center [329, 110] width 7 height 7
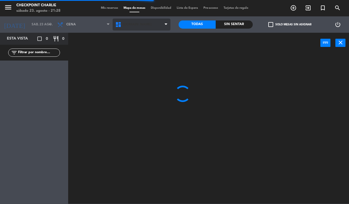
click at [153, 22] on span "[DOMAIN_NAME]" at bounding box center [142, 25] width 58 height 12
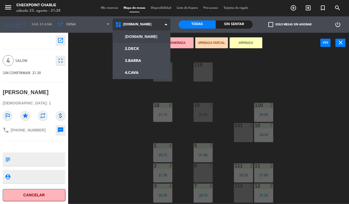
click at [148, 57] on ng-component "menu Checkpoint [PERSON_NAME] 23. [PERSON_NAME] - 21:28 Mis reservas Mapa de me…" at bounding box center [174, 102] width 349 height 204
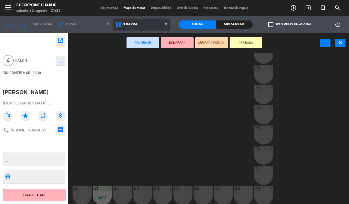
scroll to position [59, 0]
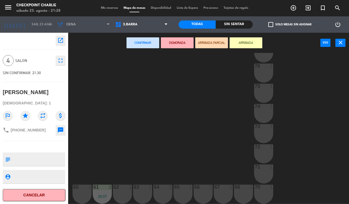
click at [122, 197] on div "62 1" at bounding box center [122, 194] width 19 height 19
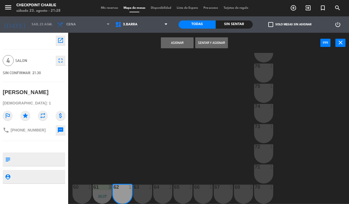
click at [209, 43] on button "Sentar y Asignar" at bounding box center [211, 42] width 33 height 11
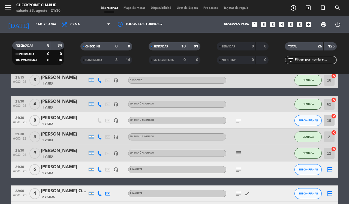
scroll to position [288, 0]
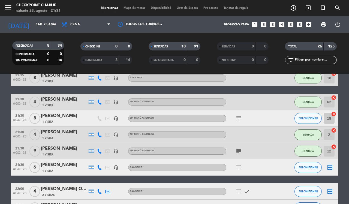
click at [332, 168] on icon "border_all" at bounding box center [329, 167] width 7 height 7
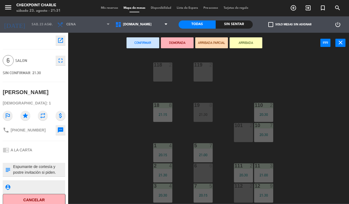
click at [204, 174] on div "6 6" at bounding box center [203, 172] width 19 height 19
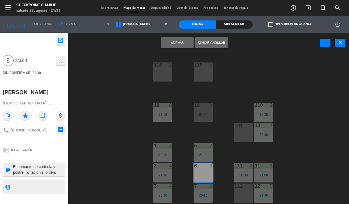
click at [222, 41] on button "Sentar y Asignar" at bounding box center [211, 42] width 33 height 11
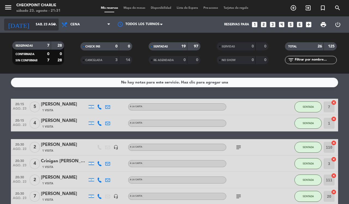
click at [45, 25] on input "sáb. 23 ago." at bounding box center [54, 24] width 43 height 9
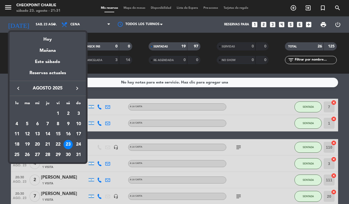
click at [79, 138] on div "17" at bounding box center [78, 134] width 9 height 9
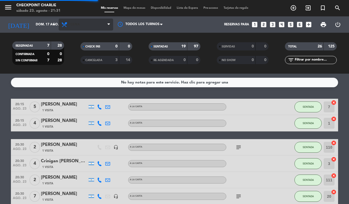
click at [93, 23] on span "Cena" at bounding box center [86, 25] width 55 height 12
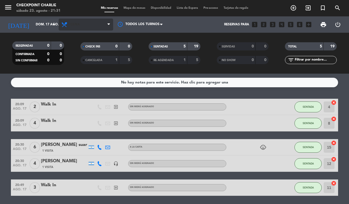
click at [94, 26] on span "Cena" at bounding box center [86, 25] width 55 height 12
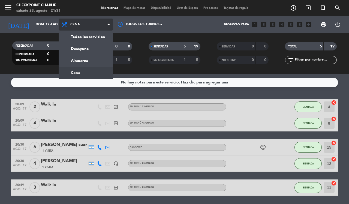
click at [86, 58] on div "menu Checkpoint [PERSON_NAME] 23. [PERSON_NAME] - 21:31 Mis reservas Mapa de me…" at bounding box center [174, 37] width 349 height 74
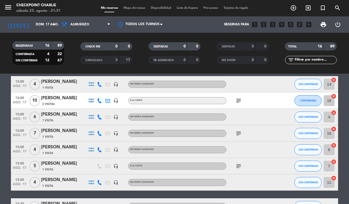
scroll to position [80, 0]
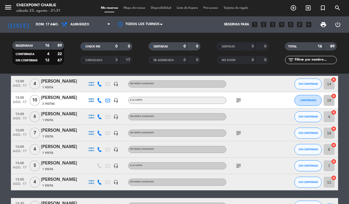
click at [268, 169] on div "subject" at bounding box center [250, 166] width 49 height 16
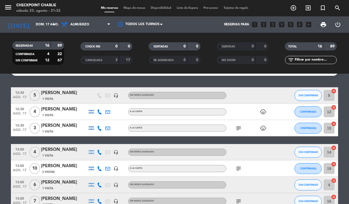
scroll to position [10, 0]
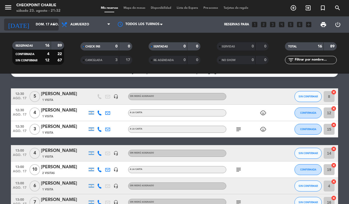
click at [45, 25] on input "dom. 17 ago." at bounding box center [54, 24] width 43 height 9
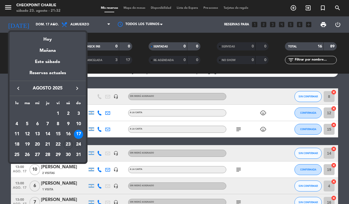
click at [78, 142] on div "24" at bounding box center [78, 144] width 9 height 9
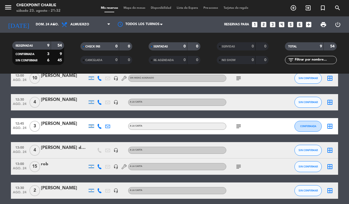
scroll to position [46, 0]
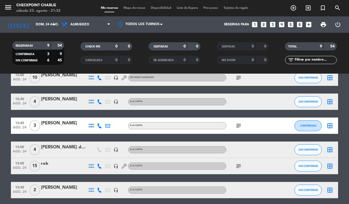
click at [48, 103] on div at bounding box center [64, 105] width 46 height 4
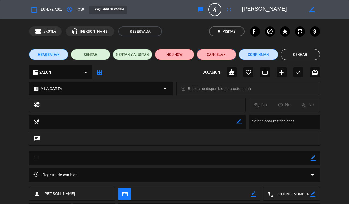
click at [218, 54] on button "Cancelar" at bounding box center [216, 54] width 39 height 11
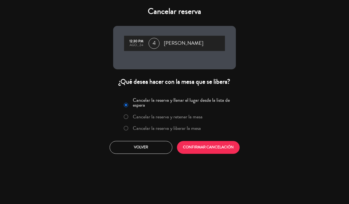
click at [188, 128] on label "Cancelar la reserva y liberar la mesa" at bounding box center [167, 128] width 68 height 5
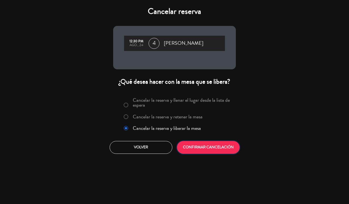
click at [212, 149] on button "CONFIRMAR CANCELACIÓN" at bounding box center [208, 147] width 63 height 13
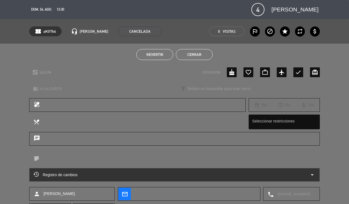
click at [199, 56] on button "Cerrar" at bounding box center [194, 54] width 37 height 11
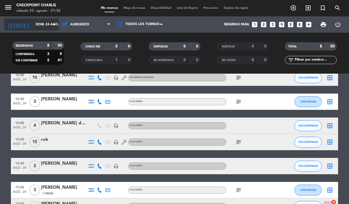
click at [35, 25] on input "dom. 24 ago." at bounding box center [54, 24] width 43 height 9
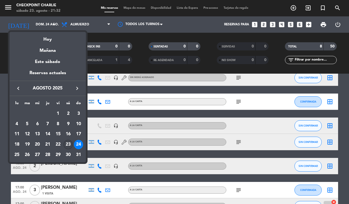
click at [67, 145] on div "23" at bounding box center [68, 144] width 9 height 9
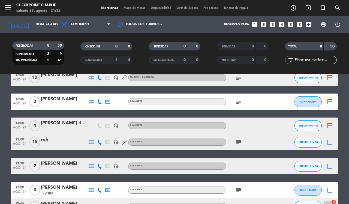
type input "sáb. 23 ago."
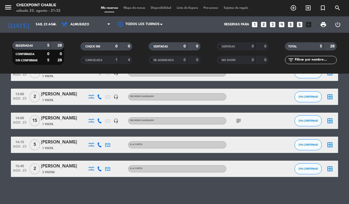
click at [8, 155] on bookings-row "12:45 ago. 23 4 Claudio 1 Visita headset_mic Sin menú asignado SIN CONFIRMAR bo…" at bounding box center [174, 121] width 349 height 112
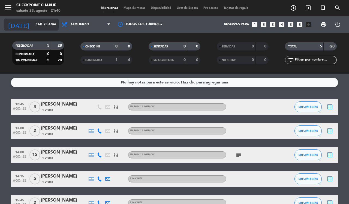
click at [50, 25] on input "sáb. 23 ago." at bounding box center [54, 24] width 43 height 9
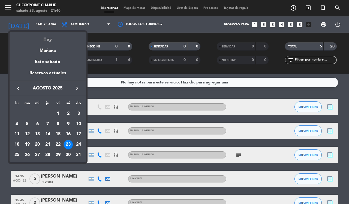
click at [48, 40] on div "Hoy" at bounding box center [48, 37] width 76 height 11
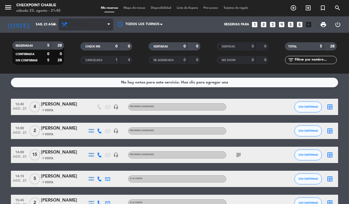
click at [86, 28] on span "Almuerzo" at bounding box center [86, 25] width 55 height 12
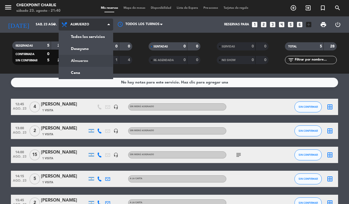
click at [95, 75] on ng-component "menu Checkpoint [PERSON_NAME] 23. [PERSON_NAME] - 21:40 Mis reservas Mapa de me…" at bounding box center [174, 102] width 349 height 204
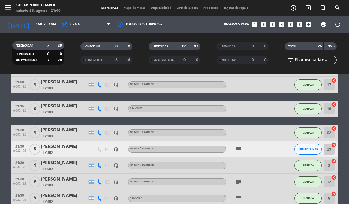
scroll to position [262, 0]
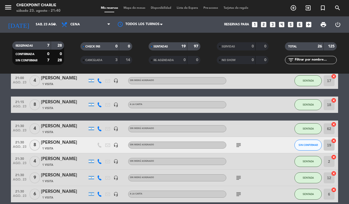
click at [63, 149] on div "1 Visita" at bounding box center [64, 148] width 46 height 5
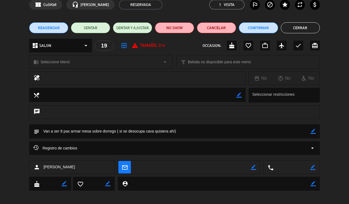
scroll to position [0, 0]
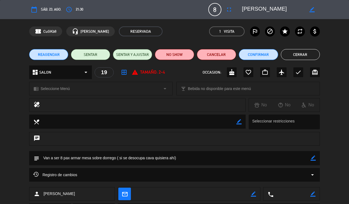
click at [303, 52] on button "Cerrar" at bounding box center [300, 54] width 39 height 11
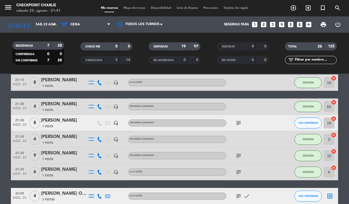
scroll to position [287, 0]
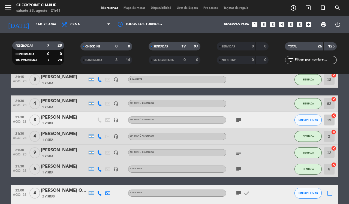
click at [240, 119] on icon "subject" at bounding box center [238, 120] width 7 height 7
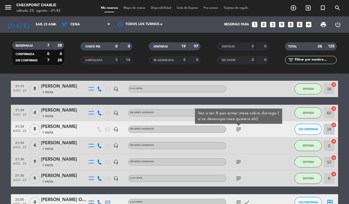
scroll to position [278, 0]
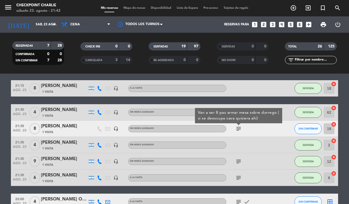
click at [61, 127] on div "[PERSON_NAME]" at bounding box center [64, 126] width 46 height 7
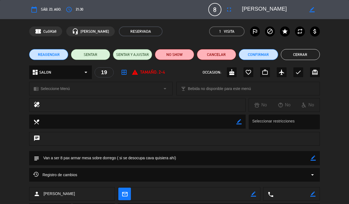
click at [311, 175] on icon "arrow_drop_down" at bounding box center [312, 174] width 7 height 7
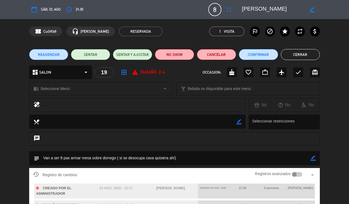
scroll to position [46, 0]
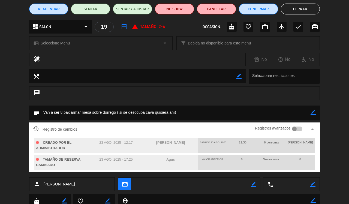
click at [307, 8] on button "Cerrar" at bounding box center [300, 9] width 39 height 11
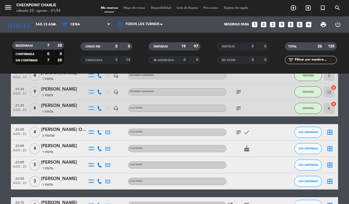
scroll to position [351, 0]
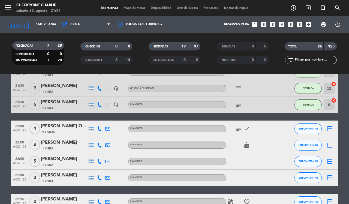
click at [331, 162] on icon "border_all" at bounding box center [329, 161] width 7 height 7
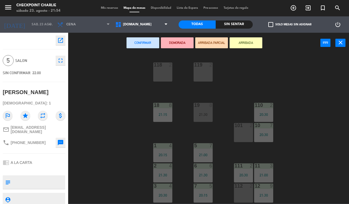
click at [206, 74] on div "119 2" at bounding box center [203, 71] width 19 height 19
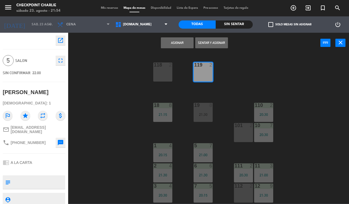
click at [215, 44] on button "Sentar y Asignar" at bounding box center [211, 42] width 33 height 11
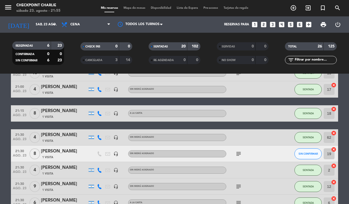
scroll to position [292, 0]
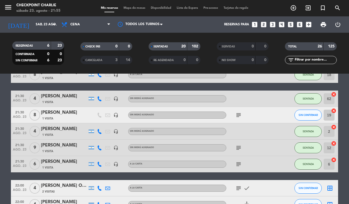
click at [334, 111] on icon "cancel" at bounding box center [333, 110] width 5 height 5
click at [55, 114] on div "[PERSON_NAME]" at bounding box center [64, 112] width 46 height 7
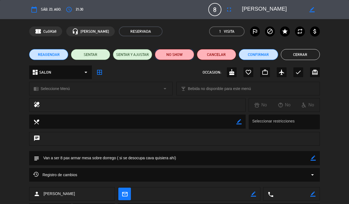
click at [175, 53] on button "NO SHOW" at bounding box center [174, 54] width 39 height 11
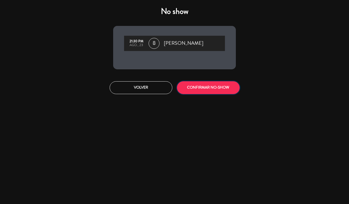
click at [206, 90] on button "CONFIRMAR NO-SHOW" at bounding box center [208, 87] width 63 height 13
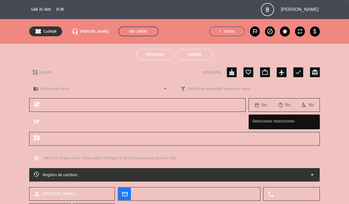
click at [195, 53] on button "Cerrar" at bounding box center [194, 54] width 37 height 11
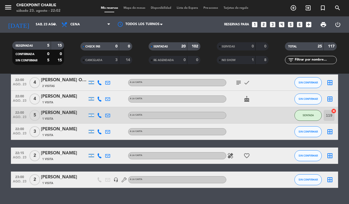
scroll to position [392, 0]
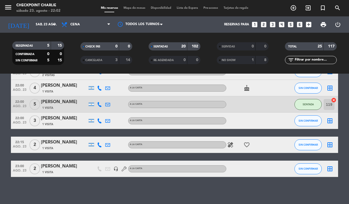
click at [125, 164] on div at bounding box center [124, 169] width 8 height 16
click at [125, 165] on div at bounding box center [124, 169] width 8 height 16
click at [124, 167] on icon at bounding box center [124, 168] width 5 height 5
click at [119, 168] on div "headset_mic" at bounding box center [116, 169] width 8 height 16
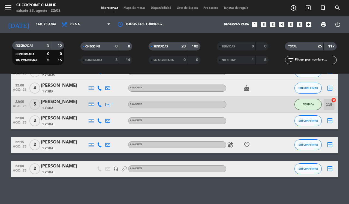
click at [113, 168] on div "headset_mic" at bounding box center [116, 169] width 8 height 16
click at [115, 168] on icon "headset_mic" at bounding box center [115, 168] width 5 height 5
click at [106, 195] on div "No hay notas para este servicio. Haz clic para agregar una 20:15 ago. 23 5 [PER…" at bounding box center [174, 139] width 349 height 130
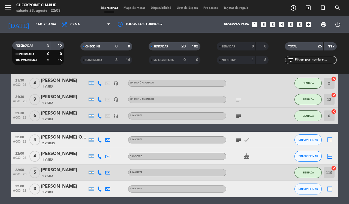
scroll to position [358, 0]
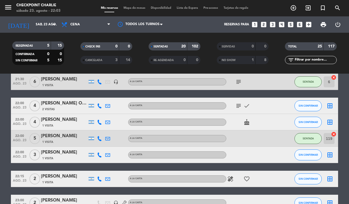
click at [328, 153] on icon "border_all" at bounding box center [329, 155] width 7 height 7
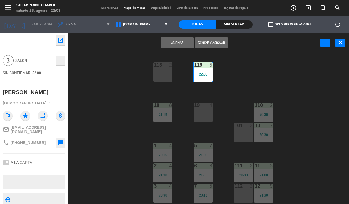
click at [207, 112] on div "19 4" at bounding box center [203, 112] width 19 height 19
click at [209, 40] on button "Sentar y Asignar" at bounding box center [211, 42] width 33 height 11
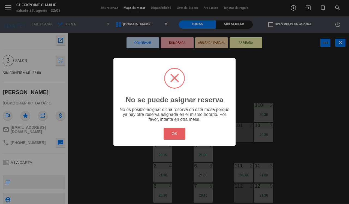
click at [179, 134] on button "OK" at bounding box center [175, 134] width 22 height 12
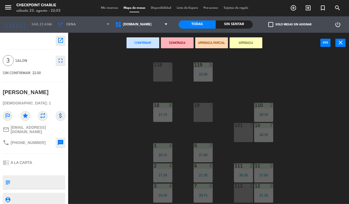
click at [206, 113] on div "19 4" at bounding box center [203, 112] width 19 height 19
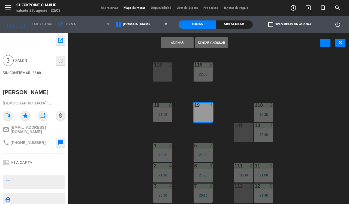
click at [213, 44] on button "Sentar y Asignar" at bounding box center [211, 42] width 33 height 11
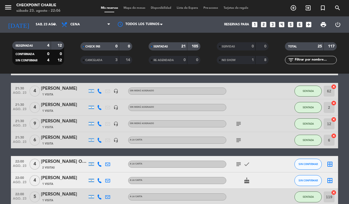
scroll to position [320, 0]
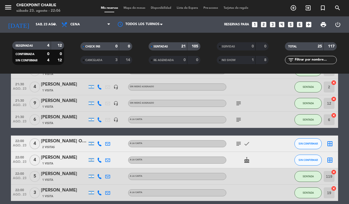
click at [330, 146] on icon "border_all" at bounding box center [329, 143] width 7 height 7
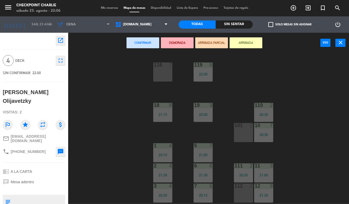
click at [241, 131] on div "101 2" at bounding box center [243, 132] width 19 height 19
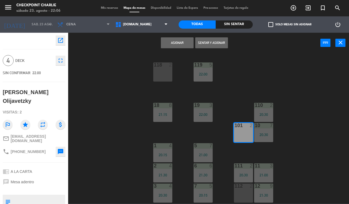
click at [210, 43] on button "Sentar y Asignar" at bounding box center [211, 42] width 33 height 11
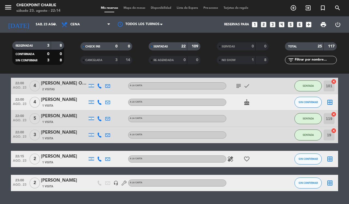
scroll to position [388, 0]
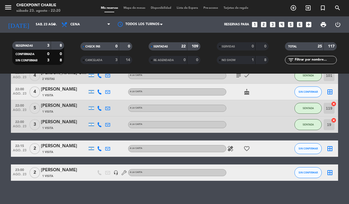
click at [331, 148] on icon "border_all" at bounding box center [329, 148] width 7 height 7
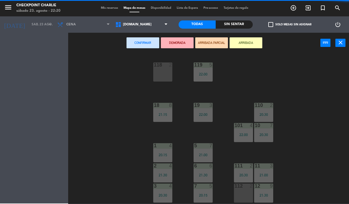
click at [343, 43] on icon "close" at bounding box center [340, 42] width 7 height 7
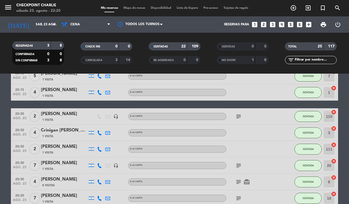
scroll to position [36, 0]
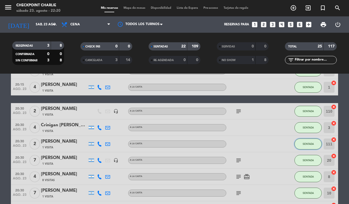
click at [304, 143] on span "SENTADA" at bounding box center [308, 143] width 11 height 3
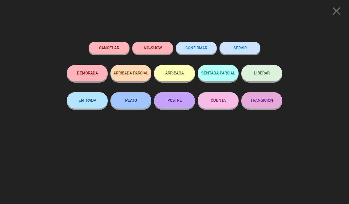
click at [243, 46] on button "SERVIR" at bounding box center [239, 48] width 41 height 12
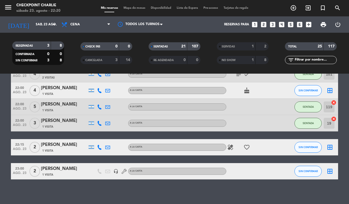
scroll to position [375, 0]
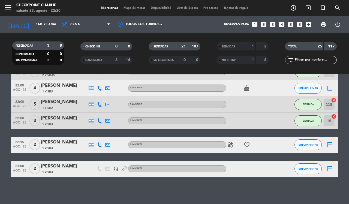
click at [328, 144] on icon "border_all" at bounding box center [329, 144] width 7 height 7
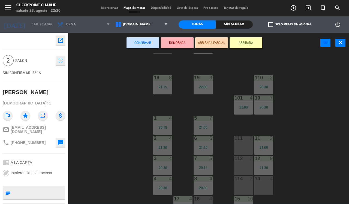
scroll to position [33, 0]
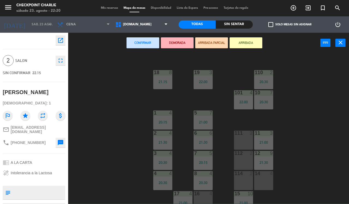
click at [242, 145] on div "111 2" at bounding box center [243, 140] width 19 height 19
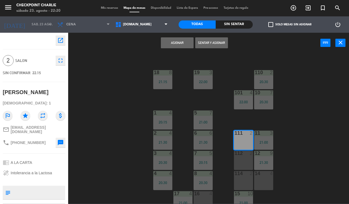
click at [218, 43] on button "Sentar y Asignar" at bounding box center [211, 42] width 33 height 11
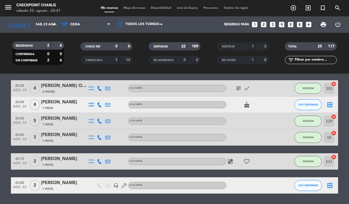
scroll to position [358, 0]
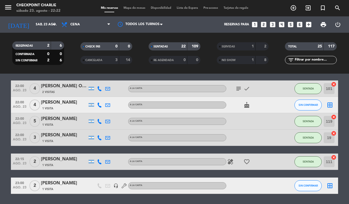
click at [63, 110] on div "1 Visita" at bounding box center [64, 108] width 46 height 5
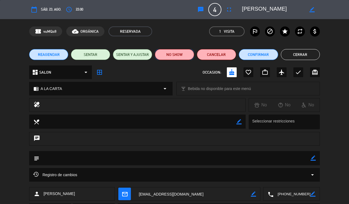
click at [172, 53] on button "NO SHOW" at bounding box center [174, 54] width 39 height 11
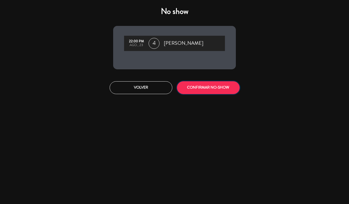
click at [213, 92] on button "CONFIRMAR NO-SHOW" at bounding box center [208, 87] width 63 height 13
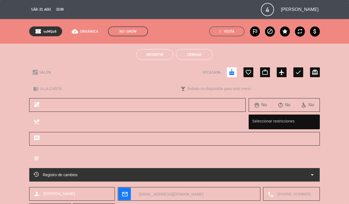
click at [211, 52] on button "Cerrar" at bounding box center [194, 54] width 37 height 11
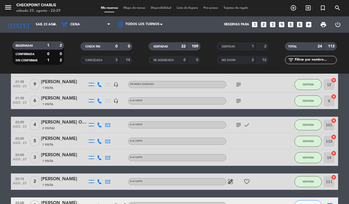
scroll to position [359, 0]
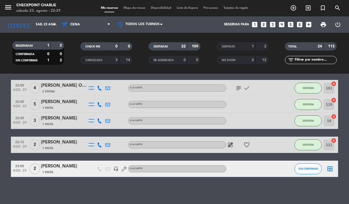
click at [63, 164] on div "[PERSON_NAME]" at bounding box center [64, 166] width 46 height 7
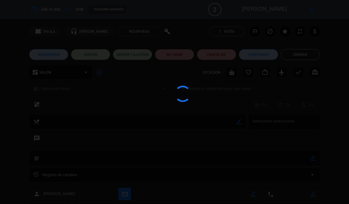
click at [225, 51] on div at bounding box center [174, 102] width 349 height 204
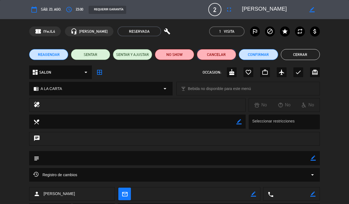
click at [223, 53] on button "Cancelar" at bounding box center [216, 54] width 39 height 11
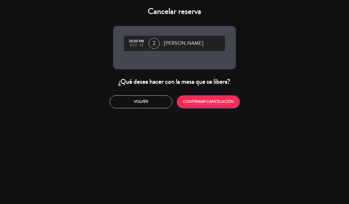
click at [208, 106] on button "CONFIRMAR CANCELACIÓN" at bounding box center [208, 101] width 63 height 13
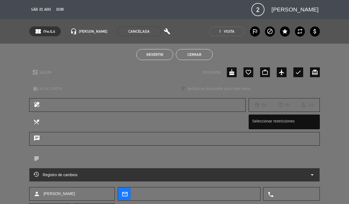
click at [191, 56] on button "Cerrar" at bounding box center [194, 54] width 37 height 11
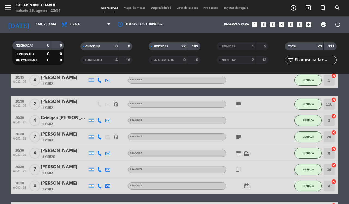
scroll to position [0, 0]
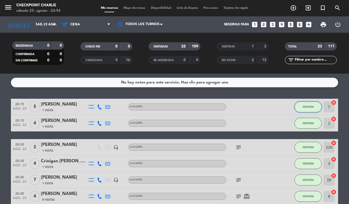
click at [310, 107] on span "SENTADA" at bounding box center [308, 106] width 11 height 3
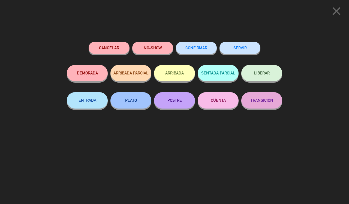
click at [246, 51] on button "SERVIR" at bounding box center [239, 48] width 41 height 12
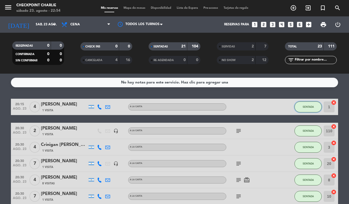
click at [307, 106] on span "SENTADA" at bounding box center [308, 106] width 11 height 3
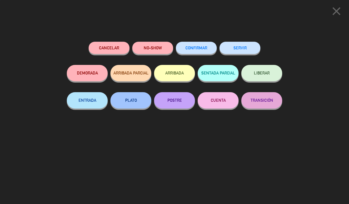
click at [237, 47] on button "SERVIR" at bounding box center [239, 48] width 41 height 12
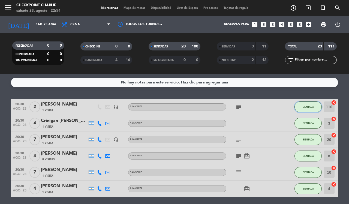
click at [304, 105] on span "SENTADA" at bounding box center [308, 106] width 11 height 3
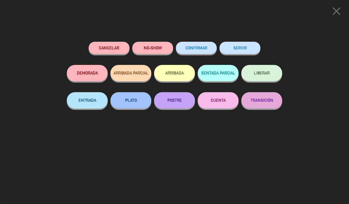
click at [241, 49] on button "SERVIR" at bounding box center [239, 48] width 41 height 12
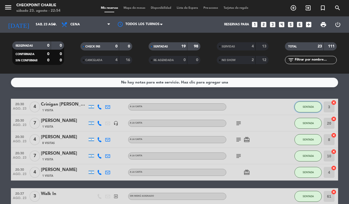
click at [304, 105] on span "SENTADA" at bounding box center [308, 106] width 11 height 3
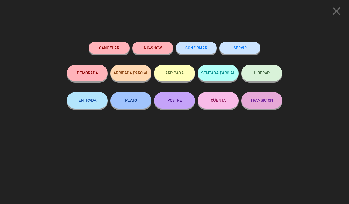
click at [240, 46] on button "SERVIR" at bounding box center [239, 48] width 41 height 12
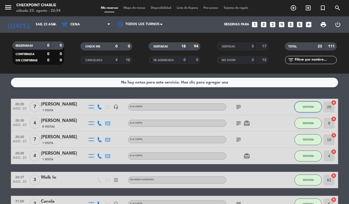
click at [307, 105] on span "SENTADA" at bounding box center [308, 106] width 11 height 3
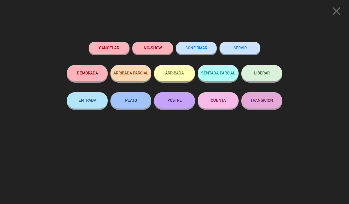
click at [249, 50] on button "SERVIR" at bounding box center [239, 48] width 41 height 12
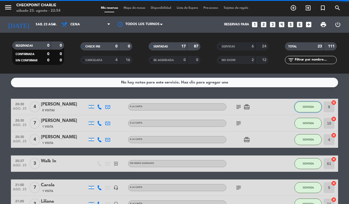
click at [307, 107] on span "SENTADA" at bounding box center [308, 106] width 11 height 3
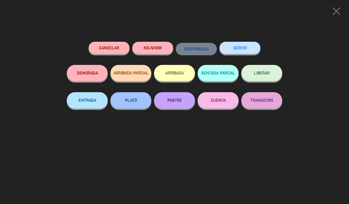
click at [240, 46] on button "SERVIR" at bounding box center [239, 48] width 41 height 12
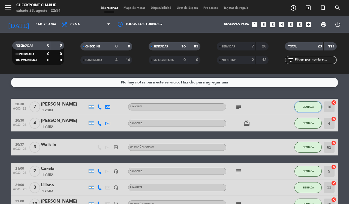
click at [307, 107] on span "SENTADA" at bounding box center [308, 106] width 11 height 3
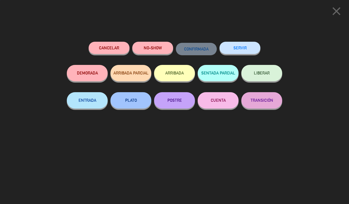
click at [236, 49] on button "SERVIR" at bounding box center [239, 48] width 41 height 12
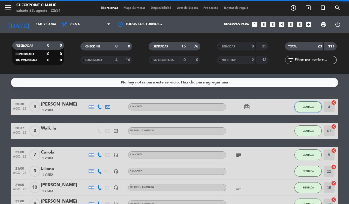
click at [308, 107] on span "SENTADA" at bounding box center [308, 106] width 11 height 3
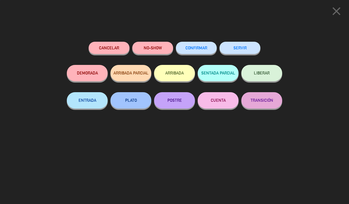
click at [244, 52] on button "SERVIR" at bounding box center [239, 48] width 41 height 12
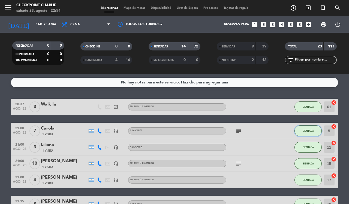
click at [311, 130] on span "SENTADA" at bounding box center [308, 130] width 11 height 3
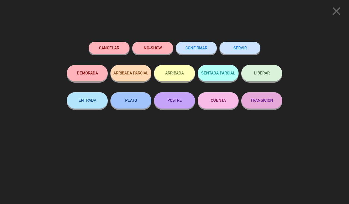
click at [250, 44] on button "SERVIR" at bounding box center [239, 48] width 41 height 12
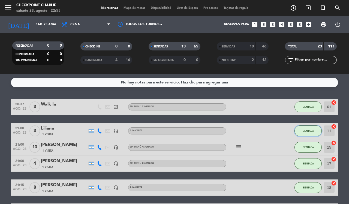
click at [303, 131] on span "SENTADA" at bounding box center [308, 130] width 11 height 3
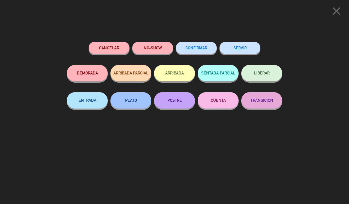
click at [246, 46] on button "SERVIR" at bounding box center [239, 48] width 41 height 12
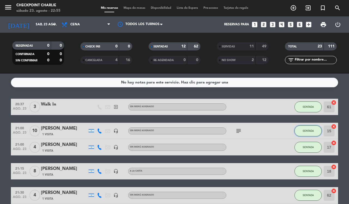
click at [312, 131] on span "SENTADA" at bounding box center [308, 130] width 11 height 3
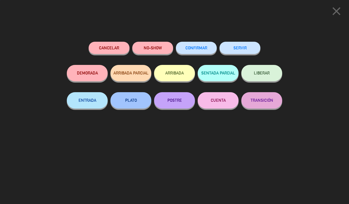
click at [240, 46] on button "SERVIR" at bounding box center [239, 48] width 41 height 12
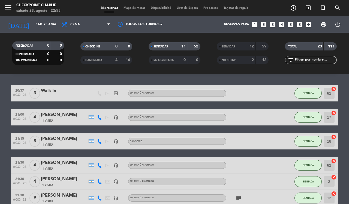
scroll to position [14, 0]
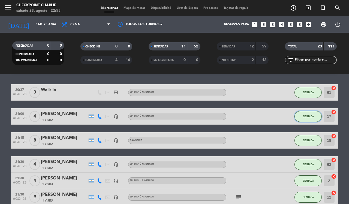
click at [307, 116] on span "SENTADA" at bounding box center [308, 116] width 11 height 3
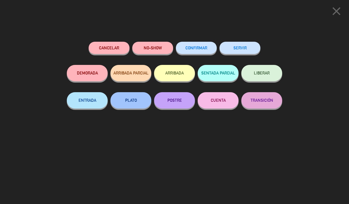
click at [243, 51] on button "SERVIR" at bounding box center [239, 48] width 41 height 12
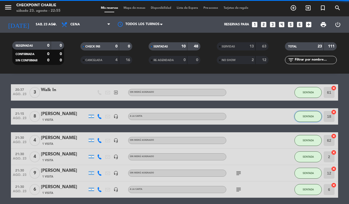
click at [316, 118] on button "SENTADA" at bounding box center [307, 116] width 27 height 11
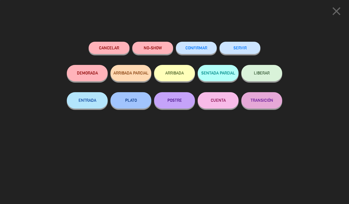
click at [238, 45] on button "SERVIR" at bounding box center [239, 48] width 41 height 12
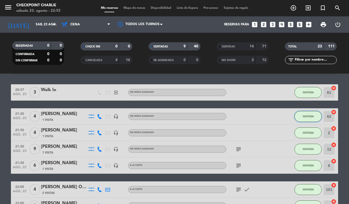
click at [307, 116] on span "SENTADA" at bounding box center [308, 116] width 11 height 3
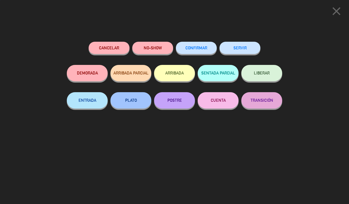
click at [244, 49] on button "SERVIR" at bounding box center [239, 48] width 41 height 12
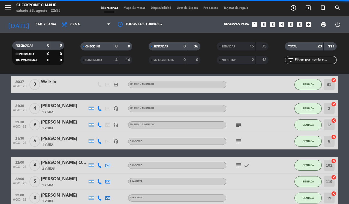
scroll to position [25, 0]
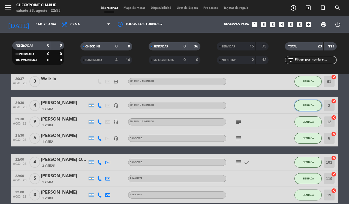
click at [302, 108] on button "SENTADA" at bounding box center [307, 105] width 27 height 11
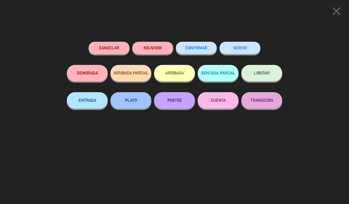
click at [235, 43] on button "SERVIR" at bounding box center [239, 48] width 41 height 12
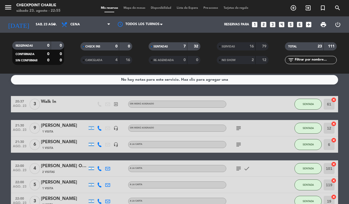
scroll to position [0, 0]
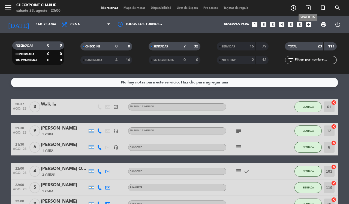
click at [306, 7] on icon "exit_to_app" at bounding box center [308, 8] width 7 height 7
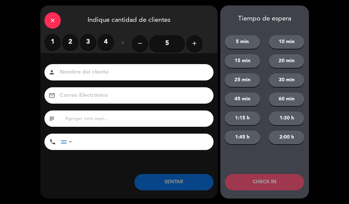
click at [107, 42] on label "4" at bounding box center [106, 42] width 16 height 16
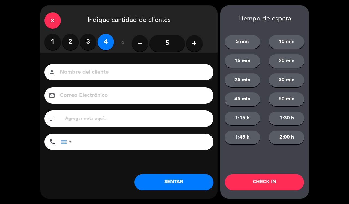
click at [197, 182] on button "SENTAR" at bounding box center [173, 182] width 79 height 16
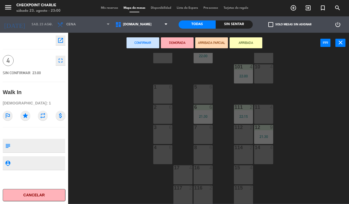
scroll to position [59, 0]
click at [164, 149] on div at bounding box center [162, 146] width 9 height 5
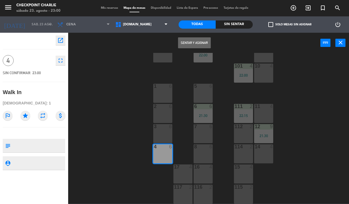
click at [208, 41] on button "Sentar y Asignar" at bounding box center [194, 42] width 33 height 11
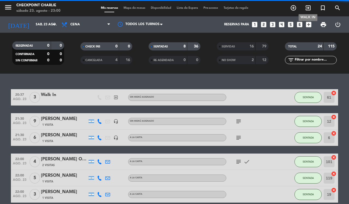
click at [310, 8] on icon "exit_to_app" at bounding box center [308, 8] width 7 height 7
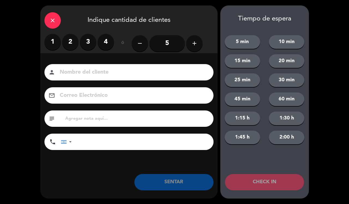
click at [108, 42] on label "4" at bounding box center [106, 42] width 16 height 16
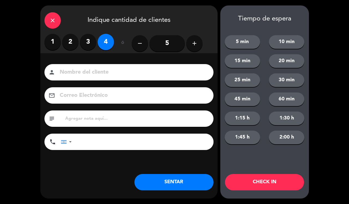
click at [193, 185] on button "SENTAR" at bounding box center [173, 182] width 79 height 16
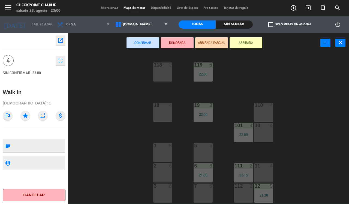
click at [211, 189] on div "7 6" at bounding box center [203, 185] width 19 height 5
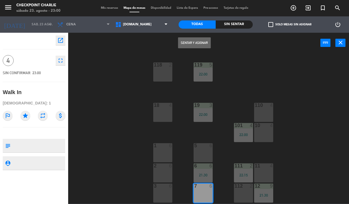
click at [202, 44] on button "Sentar y Asignar" at bounding box center [194, 42] width 33 height 11
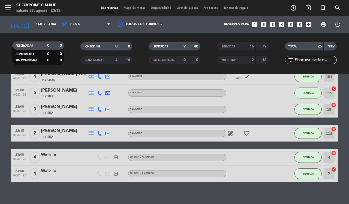
scroll to position [99, 0]
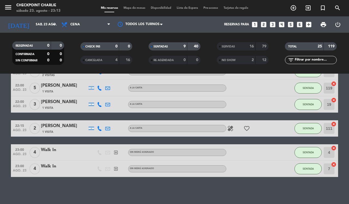
click at [291, 8] on icon "add_circle_outline" at bounding box center [293, 8] width 7 height 7
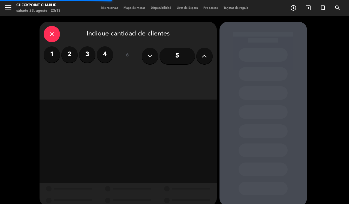
click at [53, 30] on div "close" at bounding box center [52, 34] width 16 height 16
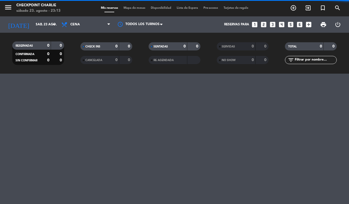
click at [297, 9] on icon "exit_to_app" at bounding box center [293, 8] width 7 height 7
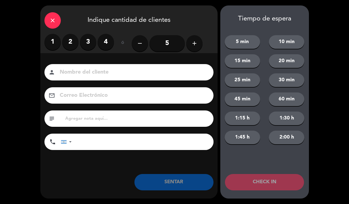
click at [69, 36] on label "2" at bounding box center [70, 42] width 16 height 16
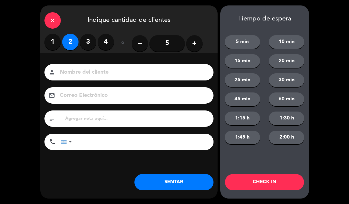
click at [168, 179] on button "SENTAR" at bounding box center [173, 182] width 79 height 16
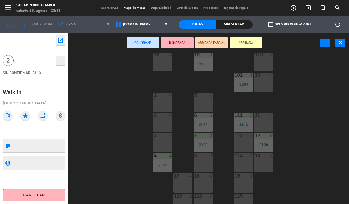
scroll to position [59, 0]
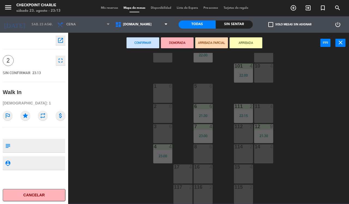
click at [181, 173] on div "17 4" at bounding box center [182, 173] width 19 height 19
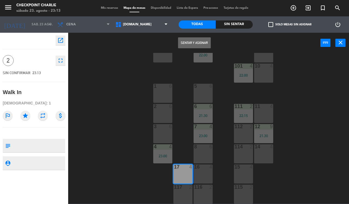
click at [204, 38] on button "Sentar y Asignar" at bounding box center [194, 42] width 33 height 11
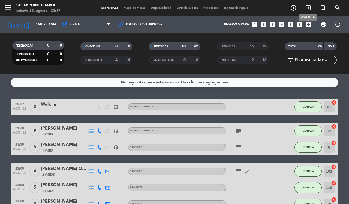
click at [309, 5] on icon "exit_to_app" at bounding box center [308, 8] width 7 height 7
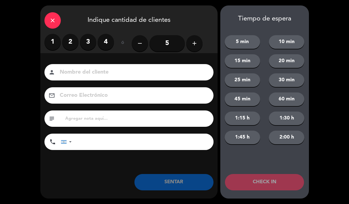
click at [74, 40] on label "2" at bounding box center [70, 42] width 16 height 16
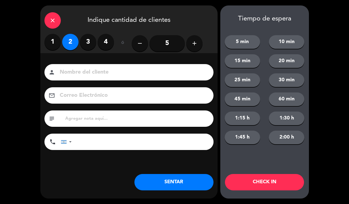
click at [194, 182] on button "SENTAR" at bounding box center [173, 182] width 79 height 16
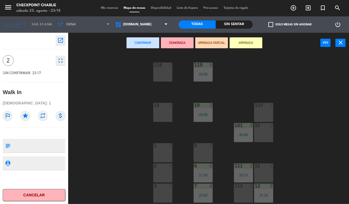
click at [261, 129] on div "10 4" at bounding box center [263, 132] width 19 height 19
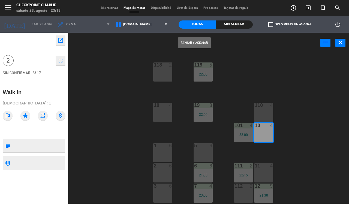
click at [194, 43] on button "Sentar y Asignar" at bounding box center [194, 42] width 33 height 11
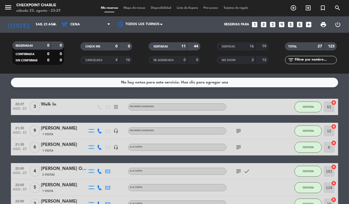
click at [237, 129] on icon "subject" at bounding box center [238, 131] width 7 height 7
click at [239, 149] on icon "subject" at bounding box center [238, 147] width 7 height 7
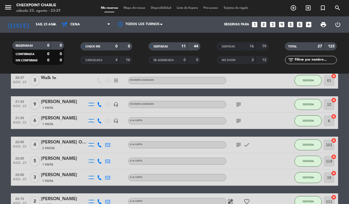
scroll to position [34, 0]
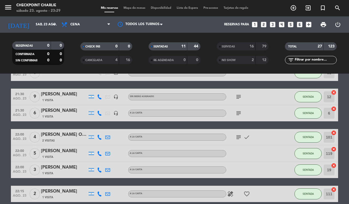
click at [239, 138] on icon "subject" at bounding box center [238, 137] width 7 height 7
click at [0, 135] on bookings-row "20:37 ago. 23 3 Walk In exit_to_app Sin menú asignado SENTADA 61 cancel 21:30 a…" at bounding box center [174, 178] width 349 height 226
click at [236, 113] on icon "subject" at bounding box center [238, 113] width 7 height 7
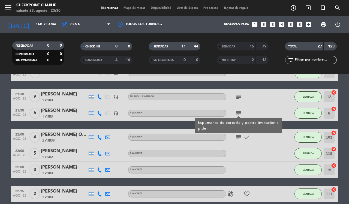
click at [0, 151] on bookings-row "20:37 ago. 23 3 Walk In exit_to_app Sin menú asignado SENTADA 61 cancel 21:30 a…" at bounding box center [174, 178] width 349 height 226
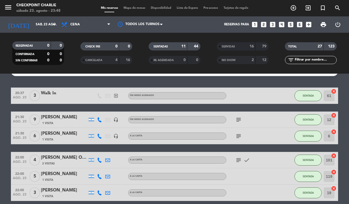
scroll to position [11, 0]
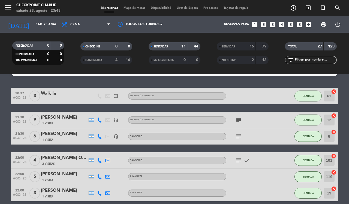
click at [239, 135] on icon "subject" at bounding box center [238, 136] width 7 height 7
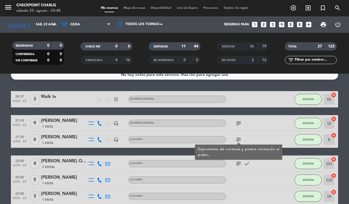
scroll to position [4, 0]
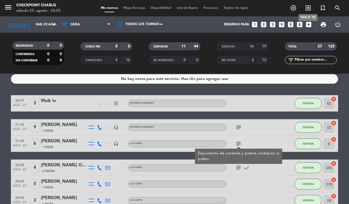
click at [307, 9] on icon "exit_to_app" at bounding box center [308, 8] width 7 height 7
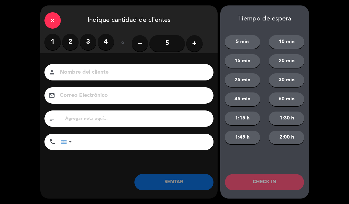
click at [72, 40] on label "2" at bounding box center [70, 42] width 16 height 16
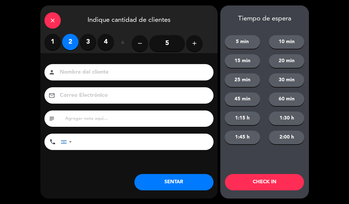
click at [186, 186] on button "SENTAR" at bounding box center [173, 182] width 79 height 16
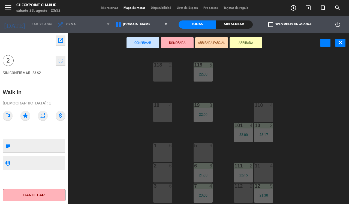
scroll to position [34, 0]
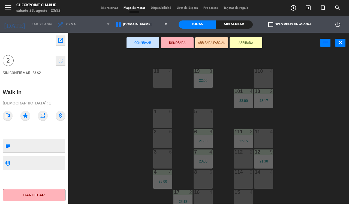
click at [267, 142] on div "11 4" at bounding box center [263, 138] width 19 height 19
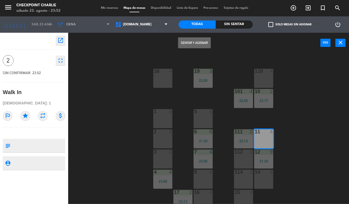
click at [203, 46] on button "Sentar y Asignar" at bounding box center [194, 42] width 33 height 11
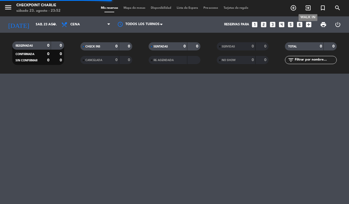
click at [307, 10] on icon "exit_to_app" at bounding box center [308, 8] width 7 height 7
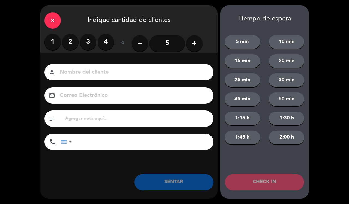
click at [74, 41] on label "2" at bounding box center [70, 42] width 16 height 16
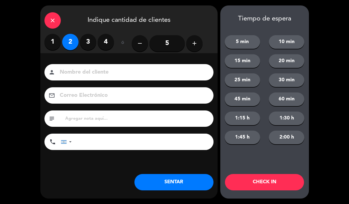
click at [177, 185] on button "SENTAR" at bounding box center [173, 182] width 79 height 16
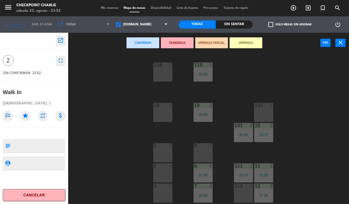
click at [166, 74] on div "118 2" at bounding box center [162, 71] width 19 height 19
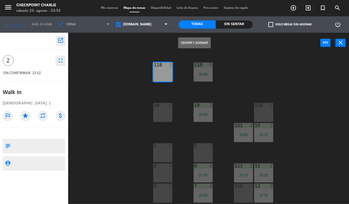
click at [199, 47] on button "Sentar y Asignar" at bounding box center [194, 42] width 33 height 11
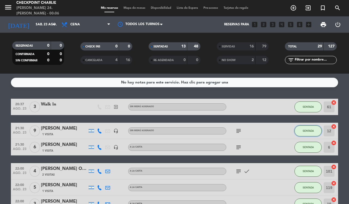
click at [312, 128] on button "SENTADA" at bounding box center [307, 130] width 27 height 11
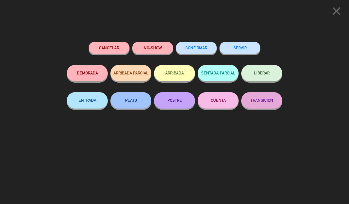
click at [249, 44] on button "SERVIR" at bounding box center [239, 48] width 41 height 12
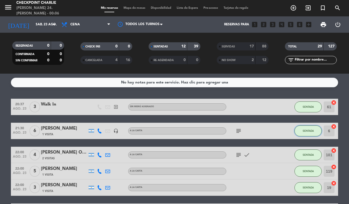
click at [300, 130] on button "SENTADA" at bounding box center [307, 130] width 27 height 11
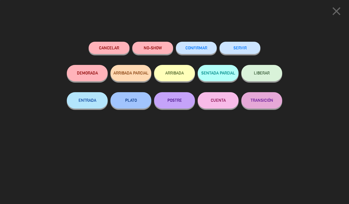
click at [246, 52] on button "SERVIR" at bounding box center [239, 48] width 41 height 12
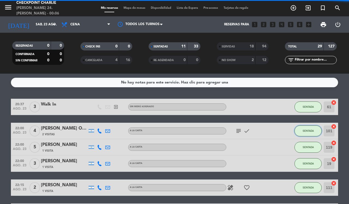
click at [307, 128] on button "SENTADA" at bounding box center [307, 130] width 27 height 11
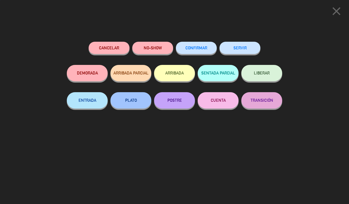
click at [244, 43] on button "SERVIR" at bounding box center [239, 48] width 41 height 12
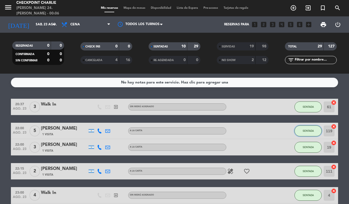
click at [301, 129] on button "SENTADA" at bounding box center [307, 130] width 27 height 11
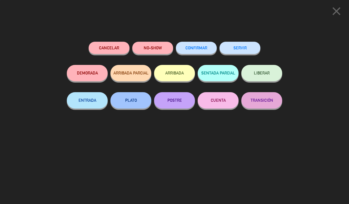
click at [243, 45] on button "SERVIR" at bounding box center [239, 48] width 41 height 12
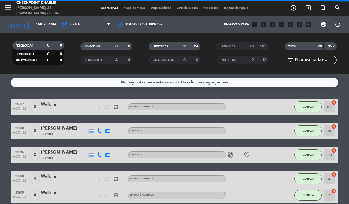
click at [303, 141] on div "20:37 ago. 23 3 Walk In exit_to_app Sin menú asignado SENTADA 61 cancel 22:00 a…" at bounding box center [174, 195] width 327 height 193
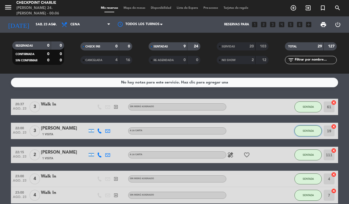
click at [304, 134] on button "SENTADA" at bounding box center [307, 130] width 27 height 11
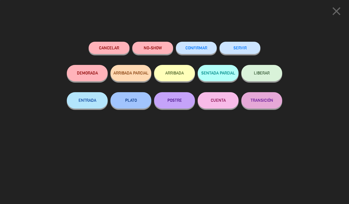
click at [241, 52] on button "SERVIR" at bounding box center [239, 48] width 41 height 12
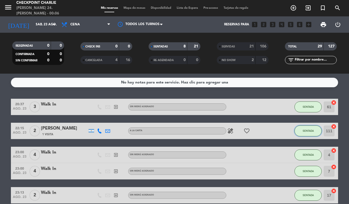
click at [304, 131] on span "SENTADA" at bounding box center [308, 130] width 11 height 3
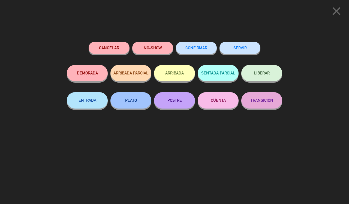
click at [237, 47] on button "SERVIR" at bounding box center [239, 48] width 41 height 12
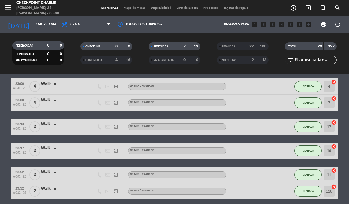
scroll to position [33, 0]
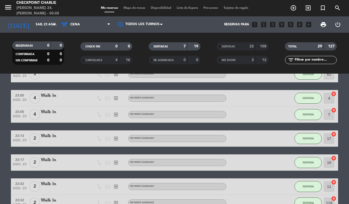
click at [247, 47] on div "22" at bounding box center [248, 46] width 11 height 6
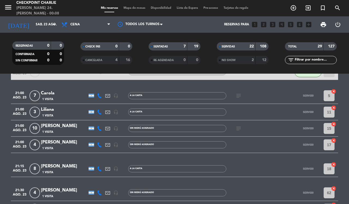
scroll to position [204, 0]
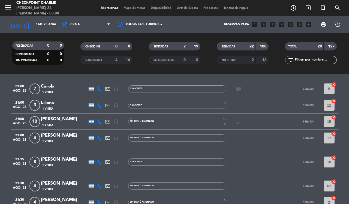
click at [239, 118] on icon "subject" at bounding box center [238, 121] width 7 height 7
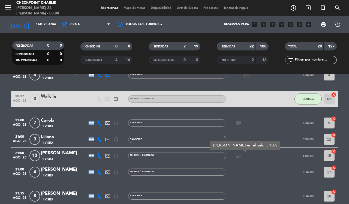
click at [240, 125] on icon "subject" at bounding box center [238, 123] width 7 height 7
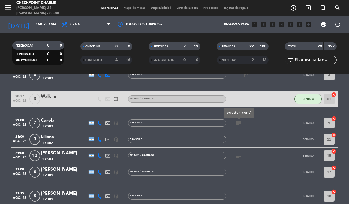
click at [0, 128] on bookings-row "20:15 ago. 23 5 [PERSON_NAME] 1 Visita A LA CARTA SERVIDO 7 cancel 20:15 ago. 2…" at bounding box center [174, 207] width 349 height 558
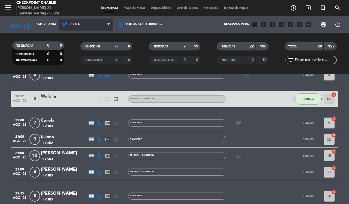
click at [78, 26] on span "Cena" at bounding box center [75, 25] width 10 height 4
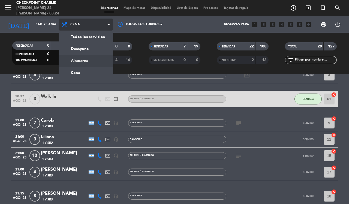
click at [93, 61] on div "menu Checkpoint [PERSON_NAME] 24. [PERSON_NAME] - 00:24 Mis reservas Mapa de me…" at bounding box center [174, 37] width 349 height 74
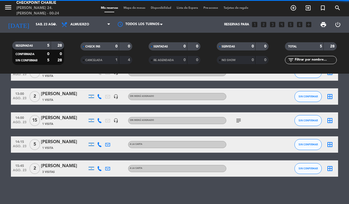
scroll to position [34, 0]
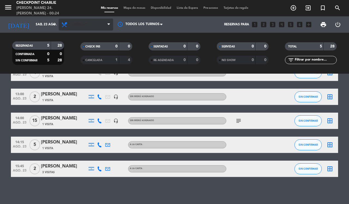
click at [85, 28] on span "Almuerzo" at bounding box center [86, 25] width 55 height 12
click at [91, 72] on div "menu Checkpoint [PERSON_NAME] 24. [PERSON_NAME] - 00:24 Mis reservas Mapa de me…" at bounding box center [174, 37] width 349 height 74
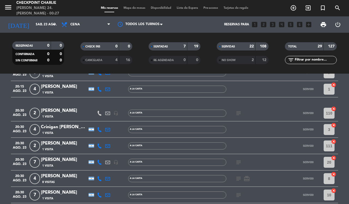
scroll to position [136, 0]
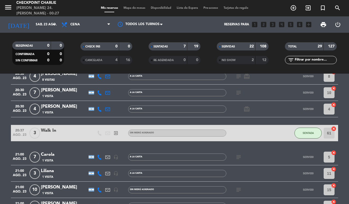
click at [178, 46] on div "7" at bounding box center [180, 46] width 11 height 6
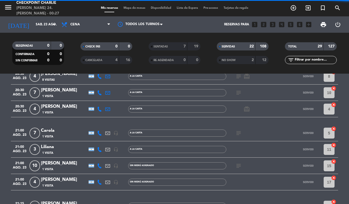
click at [114, 45] on div "0" at bounding box center [112, 46] width 11 height 6
click at [226, 46] on span "SERVIDAS" at bounding box center [228, 46] width 13 height 3
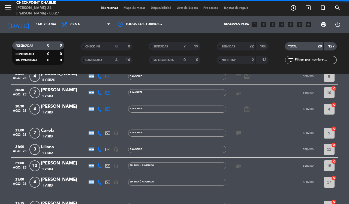
click at [179, 44] on div "7" at bounding box center [180, 46] width 11 height 6
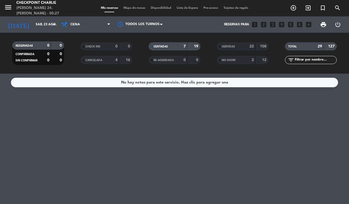
click at [172, 46] on div "SENTADAS" at bounding box center [162, 46] width 25 height 6
click at [169, 47] on div "SENTADAS" at bounding box center [162, 46] width 25 height 6
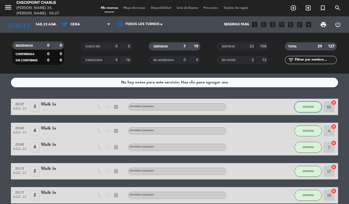
click at [302, 102] on button "SENTADA" at bounding box center [307, 106] width 27 height 11
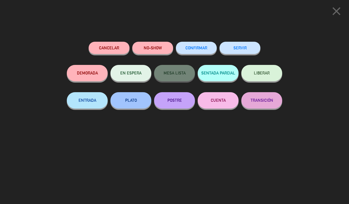
click at [243, 50] on button "SERVIR" at bounding box center [239, 48] width 41 height 12
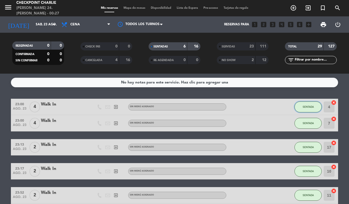
click at [307, 107] on span "SENTADA" at bounding box center [308, 106] width 11 height 3
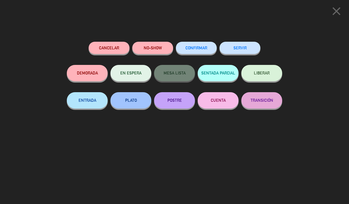
click at [231, 49] on button "SERVIR" at bounding box center [239, 48] width 41 height 12
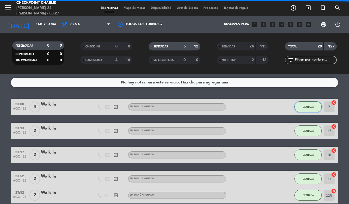
click at [303, 107] on span "SENTADA" at bounding box center [308, 106] width 11 height 3
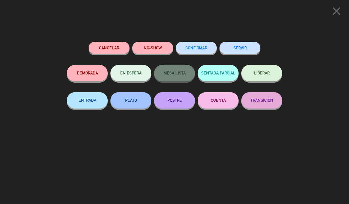
click at [246, 45] on button "SERVIR" at bounding box center [239, 48] width 41 height 12
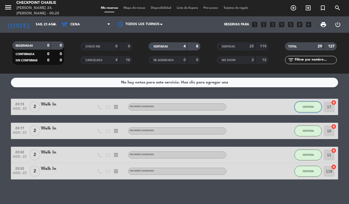
click at [304, 104] on button "SENTADA" at bounding box center [307, 106] width 27 height 11
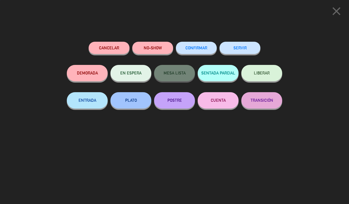
click at [233, 48] on button "SERVIR" at bounding box center [239, 48] width 41 height 12
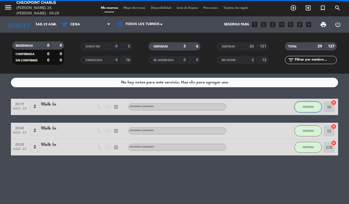
click at [299, 106] on button "SENTADA" at bounding box center [307, 106] width 27 height 11
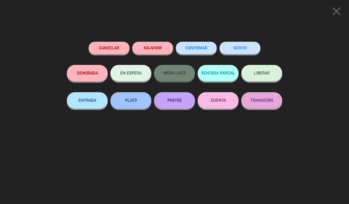
click at [234, 52] on button "SERVIR" at bounding box center [239, 48] width 41 height 12
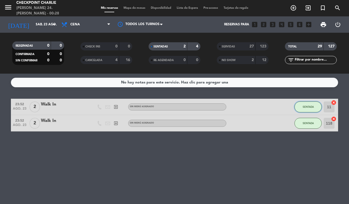
click at [299, 103] on button "SENTADA" at bounding box center [307, 106] width 27 height 11
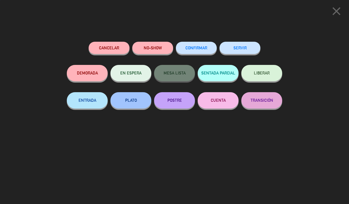
click at [237, 53] on button "SERVIR" at bounding box center [239, 48] width 41 height 12
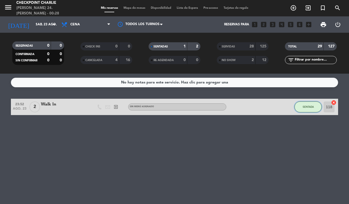
click at [305, 101] on button "SENTADA" at bounding box center [307, 106] width 27 height 11
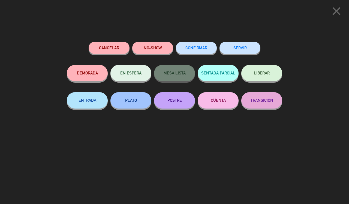
click at [242, 49] on button "SERVIR" at bounding box center [239, 48] width 41 height 12
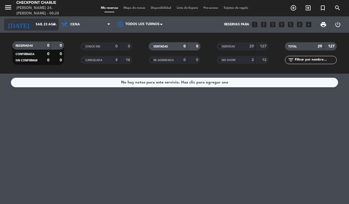
click at [38, 23] on input "sáb. 23 ago." at bounding box center [54, 24] width 43 height 9
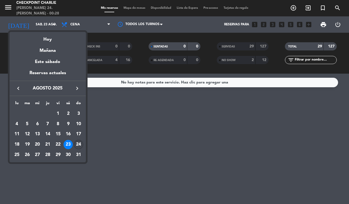
click at [79, 146] on div "24" at bounding box center [78, 144] width 9 height 9
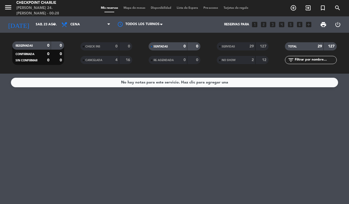
type input "dom. 24 ago."
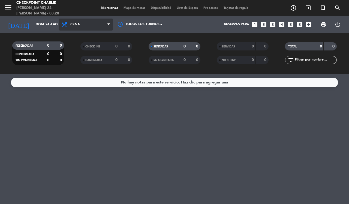
click at [75, 23] on span "Cena" at bounding box center [75, 25] width 10 height 4
click at [108, 61] on div "menu Checkpoint [PERSON_NAME] 24. [PERSON_NAME] - 00:28 Mis reservas Mapa de me…" at bounding box center [174, 37] width 349 height 74
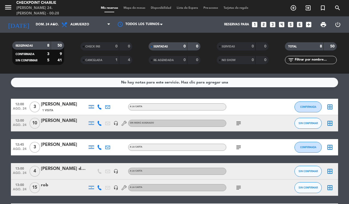
click at [6, 116] on bookings-row "12:00 ago. 24 3 [PERSON_NAME] 1 Visita A LA CARTA CONFIRMADA border_all 12:00 a…" at bounding box center [174, 179] width 349 height 161
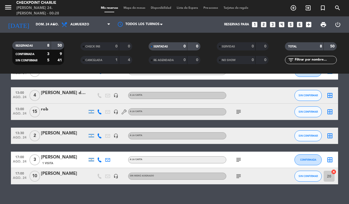
scroll to position [83, 0]
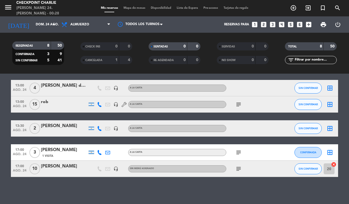
click at [236, 166] on icon "subject" at bounding box center [238, 168] width 7 height 7
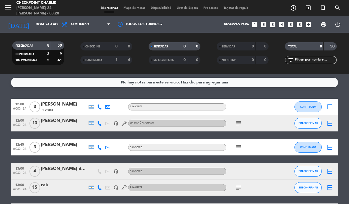
scroll to position [34, 0]
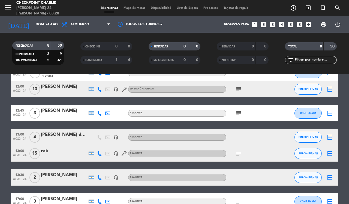
click at [120, 153] on div at bounding box center [124, 153] width 8 height 16
click at [122, 153] on icon at bounding box center [124, 153] width 5 height 5
click at [117, 153] on icon "headset_mic" at bounding box center [115, 153] width 5 height 5
